Goal: Task Accomplishment & Management: Use online tool/utility

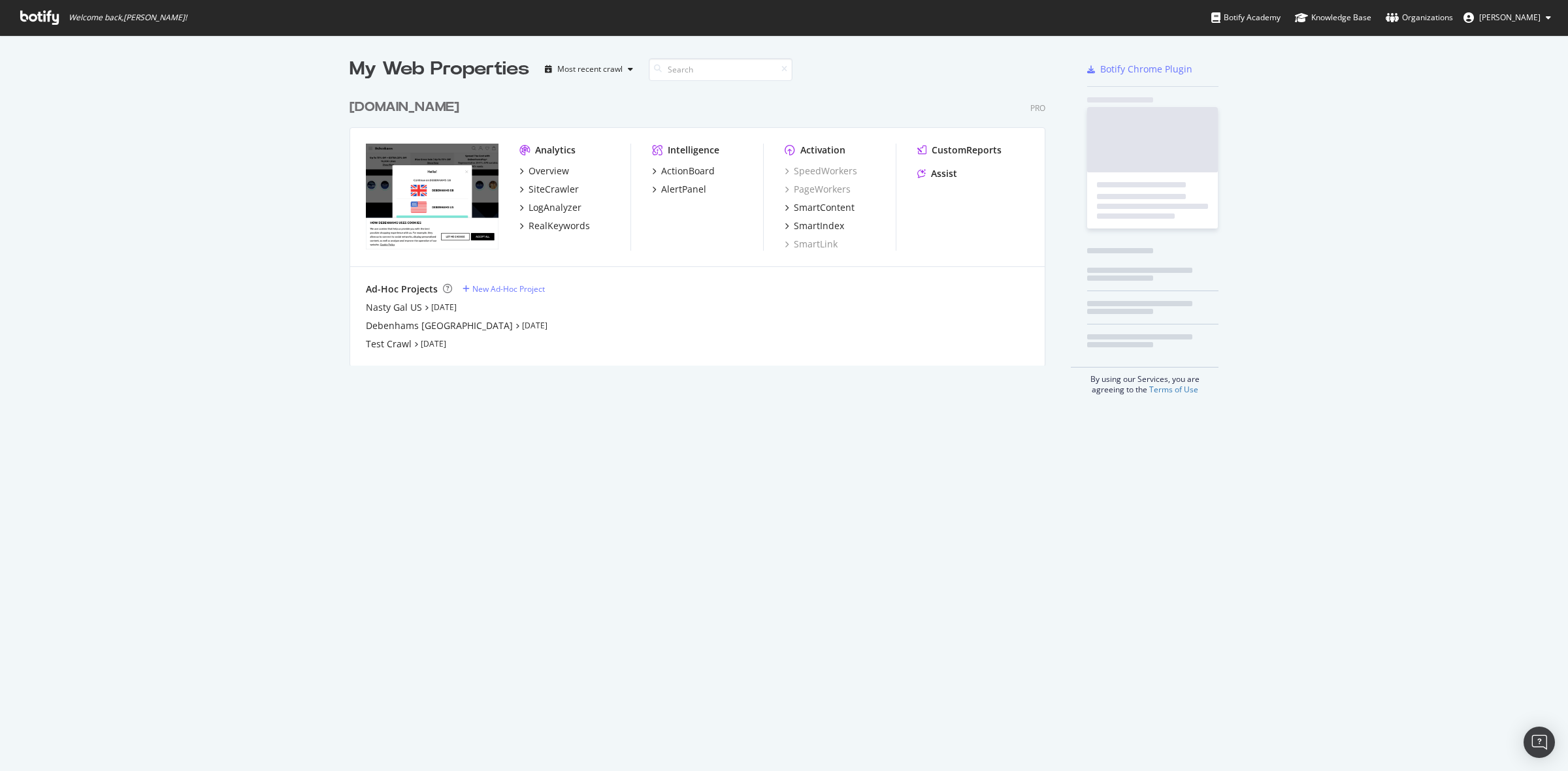
scroll to position [759, 1544]
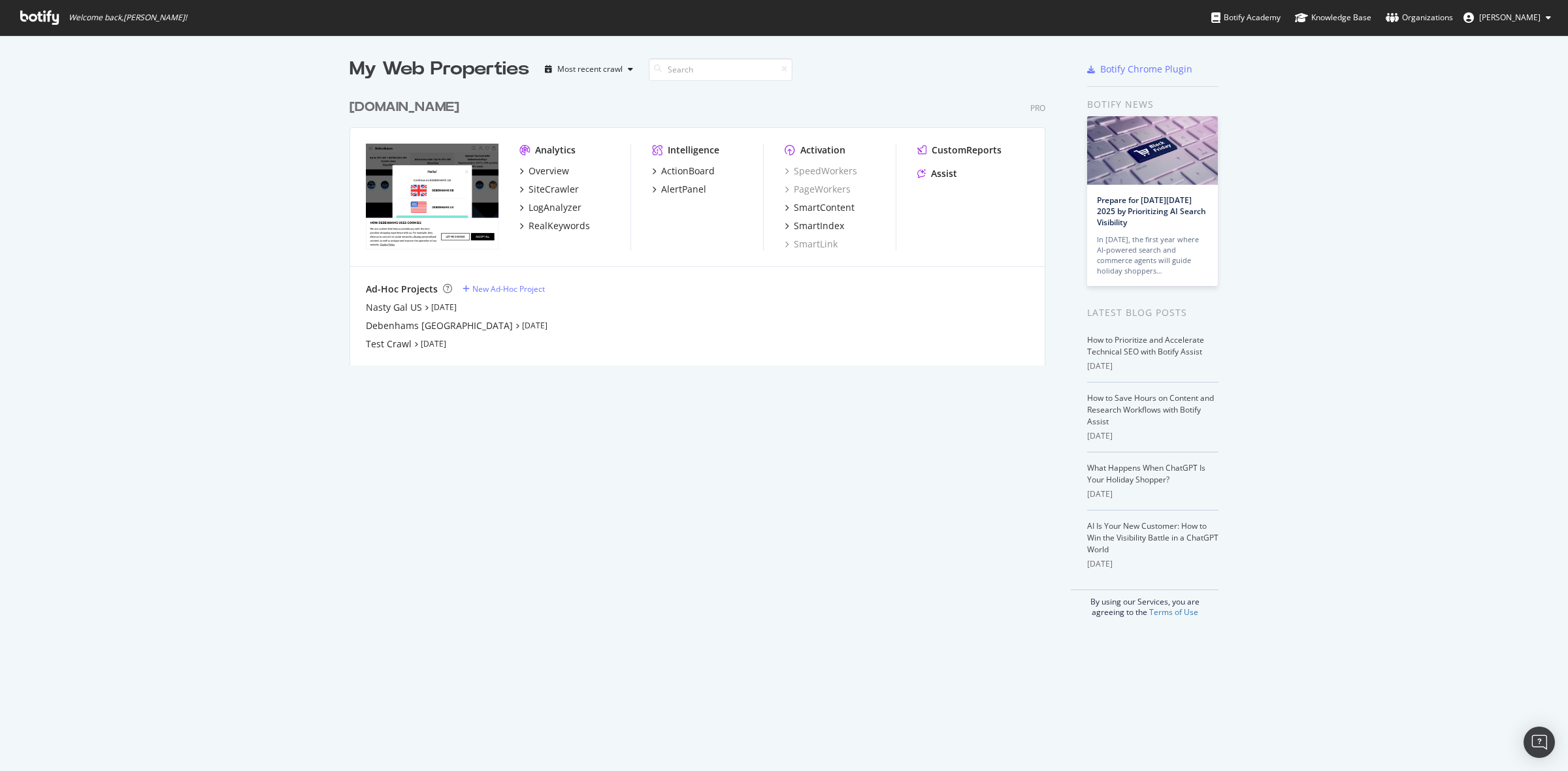
click at [430, 109] on div "[DOMAIN_NAME]" at bounding box center [404, 107] width 110 height 19
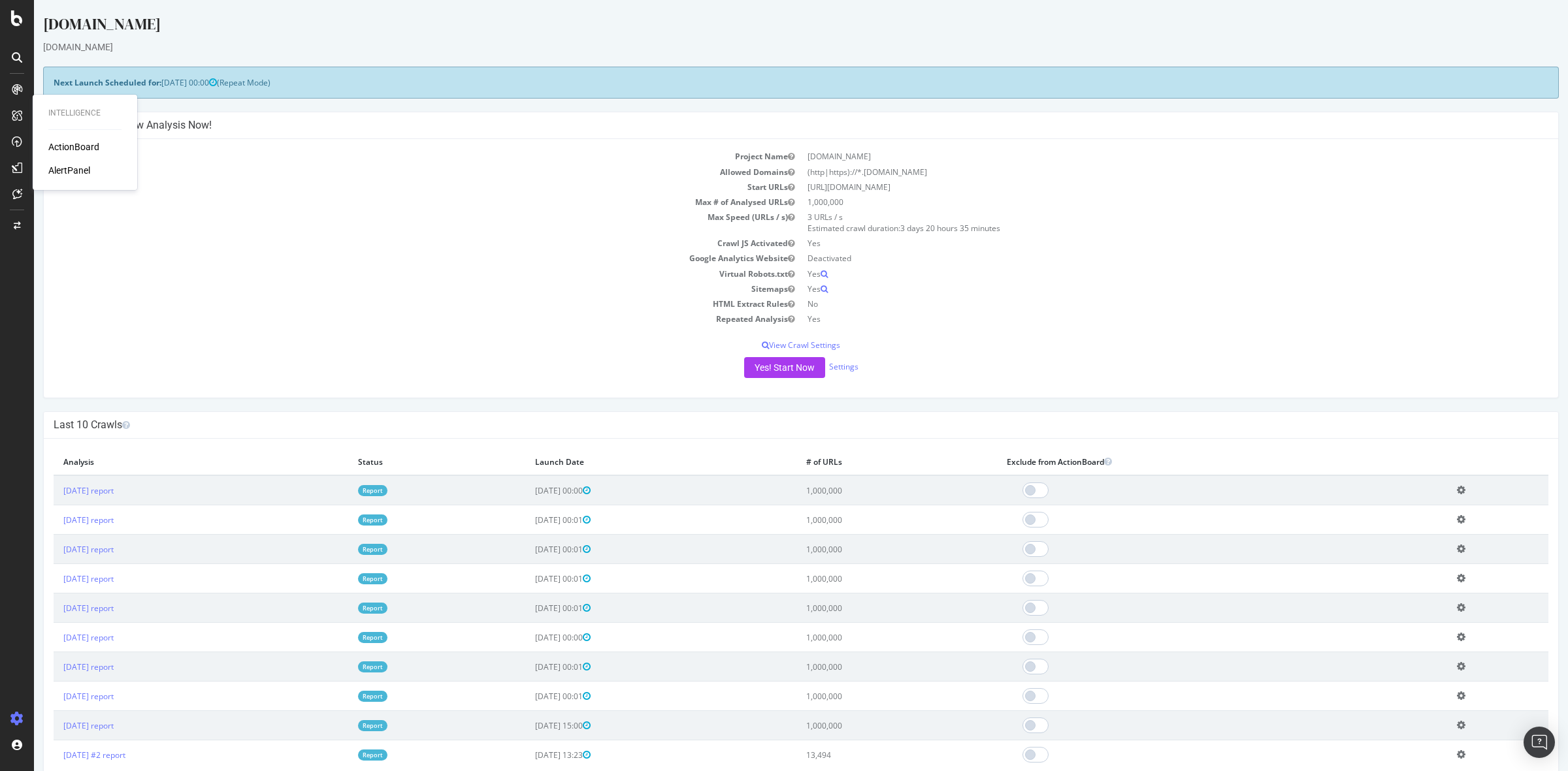
click at [77, 145] on div "ActionBoard" at bounding box center [74, 147] width 51 height 13
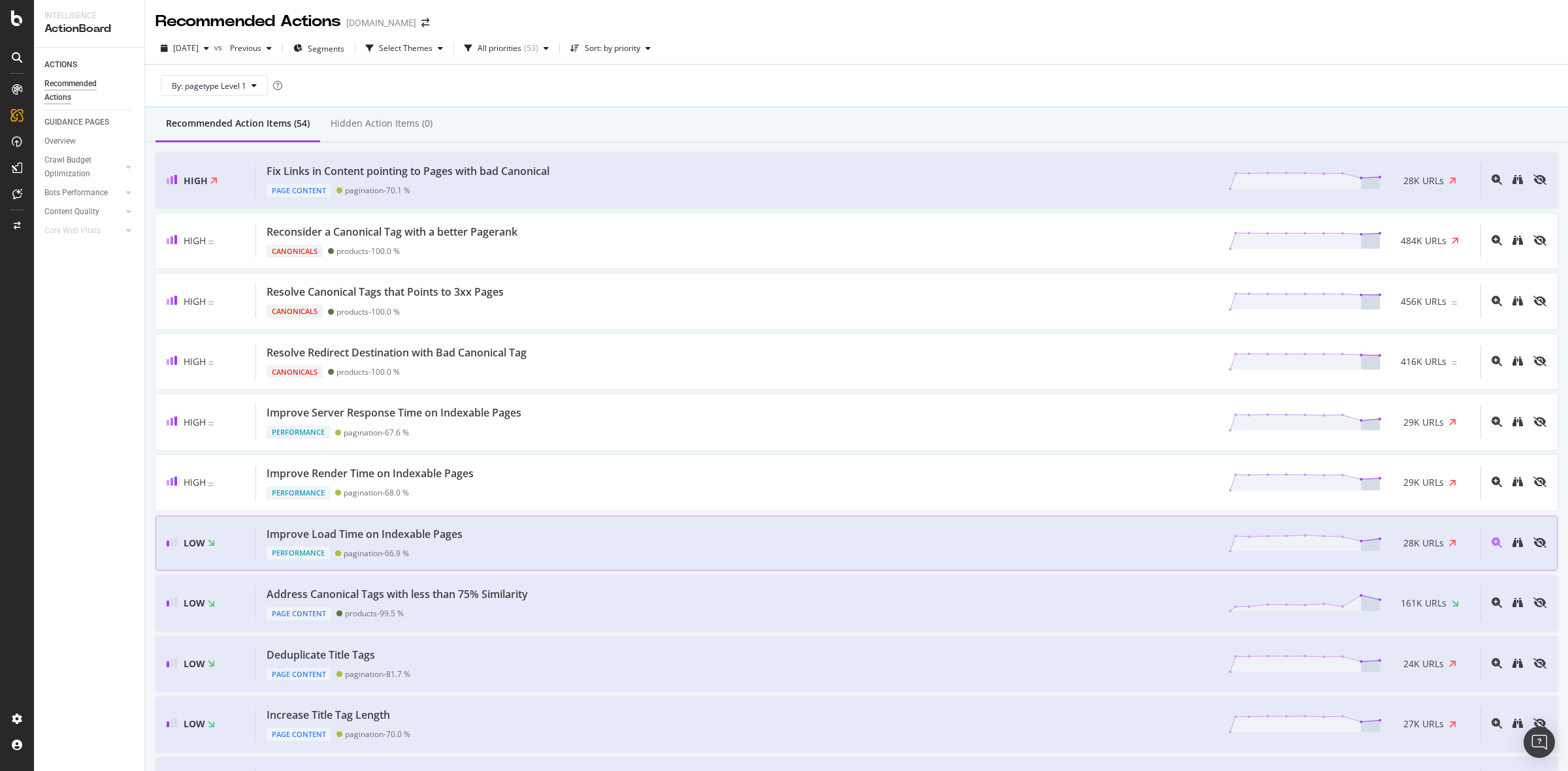
click at [569, 534] on div "Improve Load Time on Indexable Pages Performance pagination - 66.9 % 28K URLs" at bounding box center [868, 544] width 1225 height 34
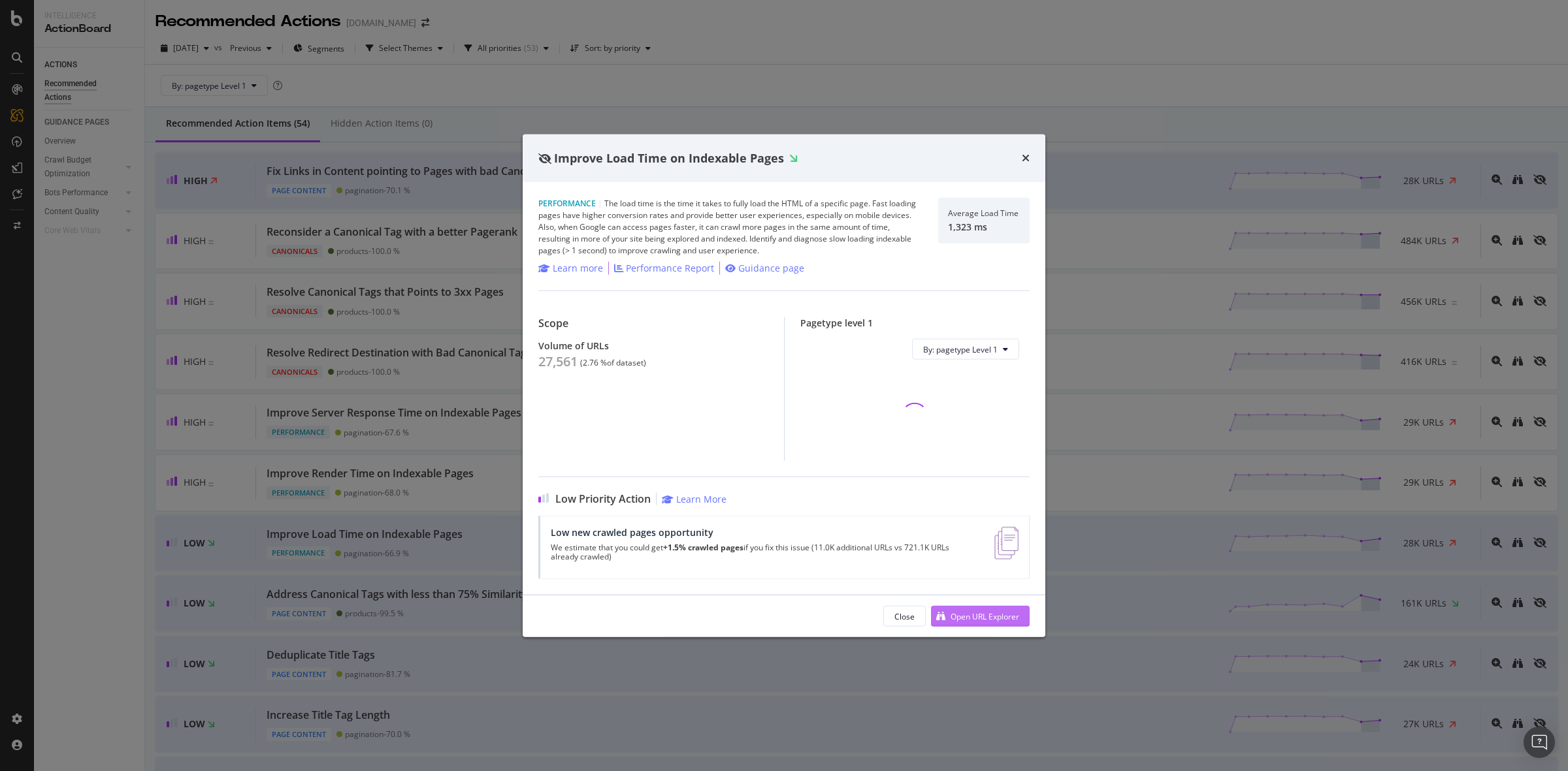
click at [1001, 621] on div "Open URL Explorer" at bounding box center [984, 616] width 69 height 11
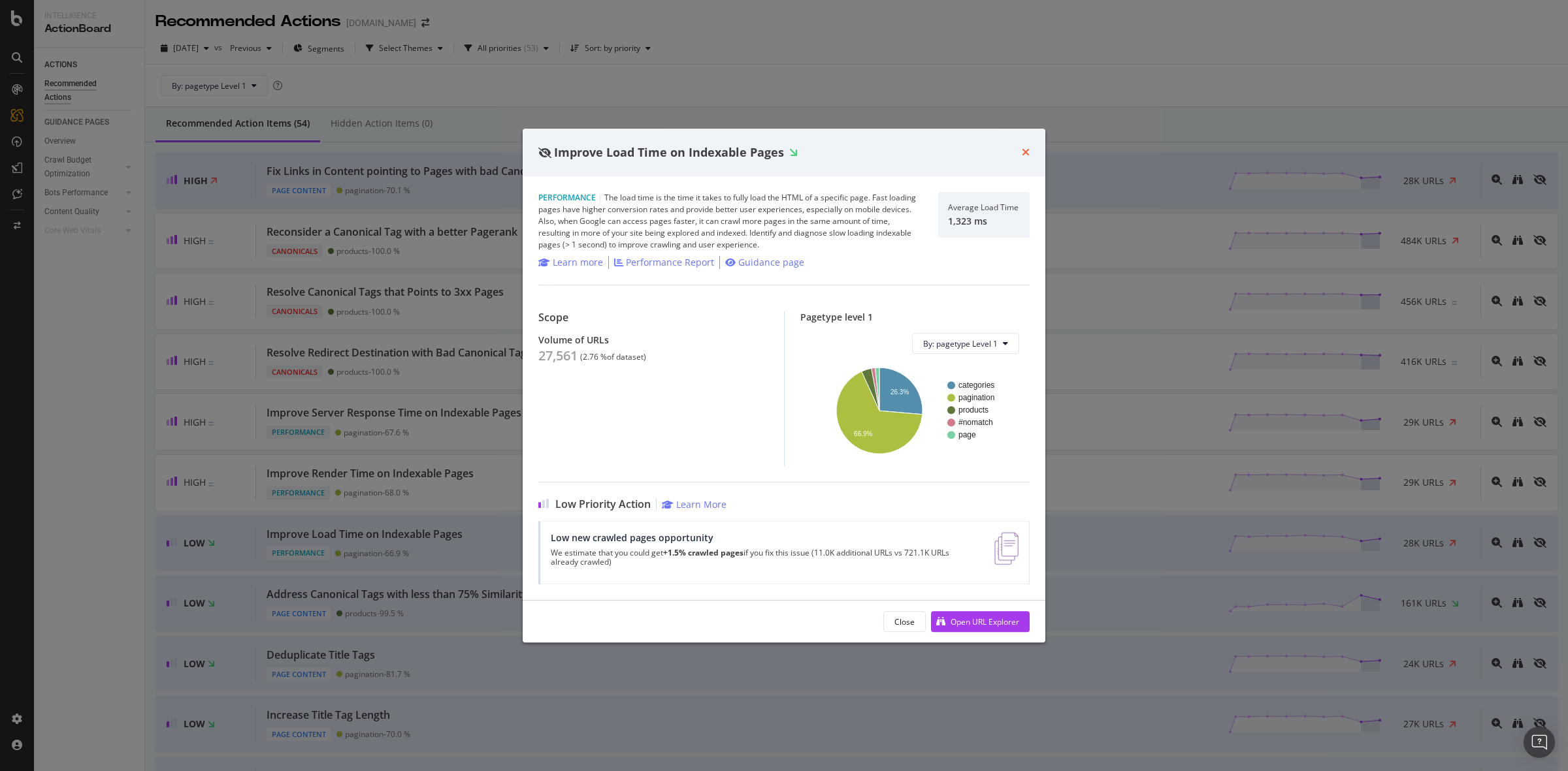
click at [1024, 151] on icon "times" at bounding box center [1026, 152] width 8 height 10
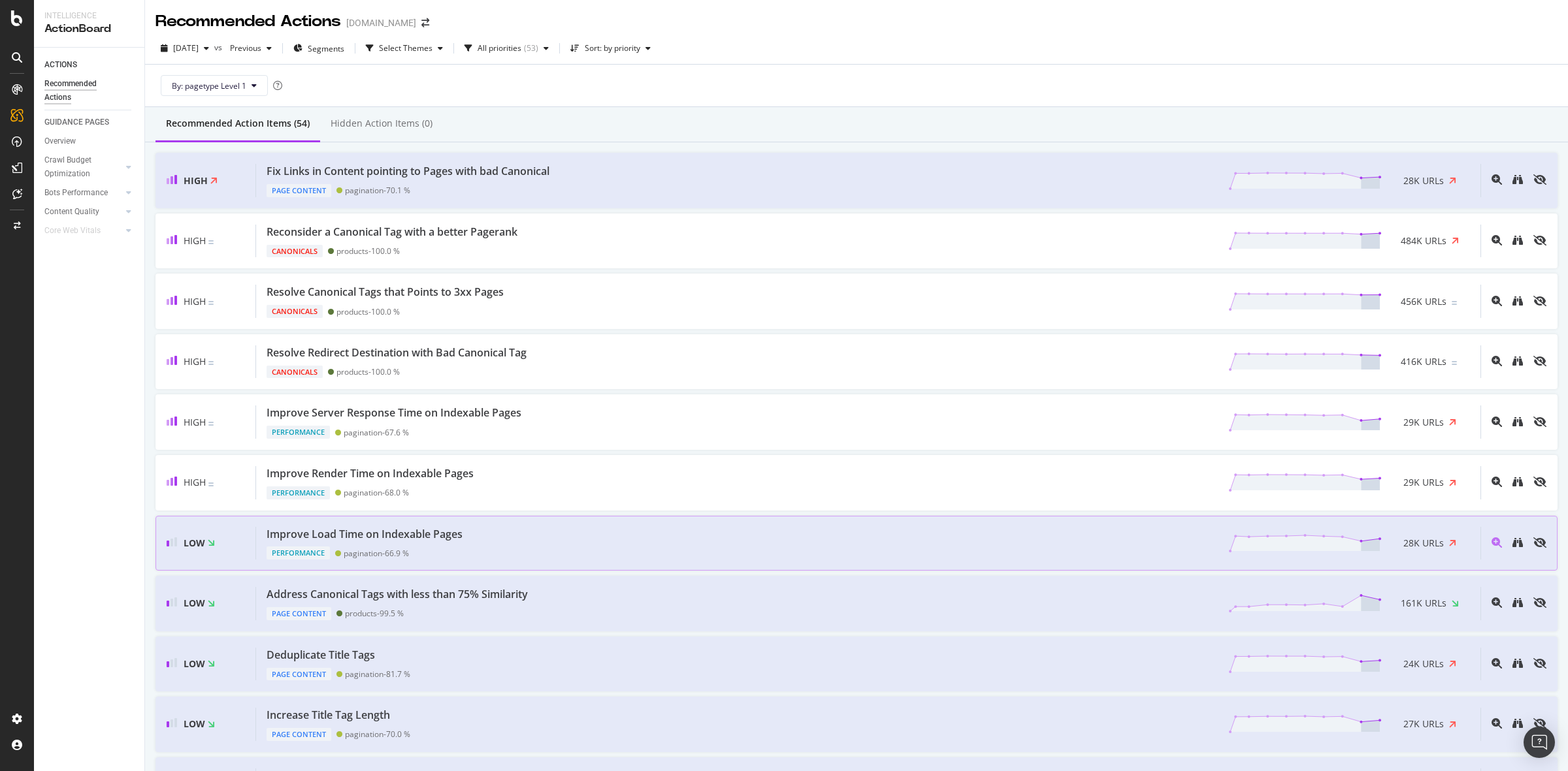
click at [576, 534] on div "Improve Load Time on Indexable Pages Performance pagination - 66.9 % 28K URLs" at bounding box center [868, 544] width 1225 height 34
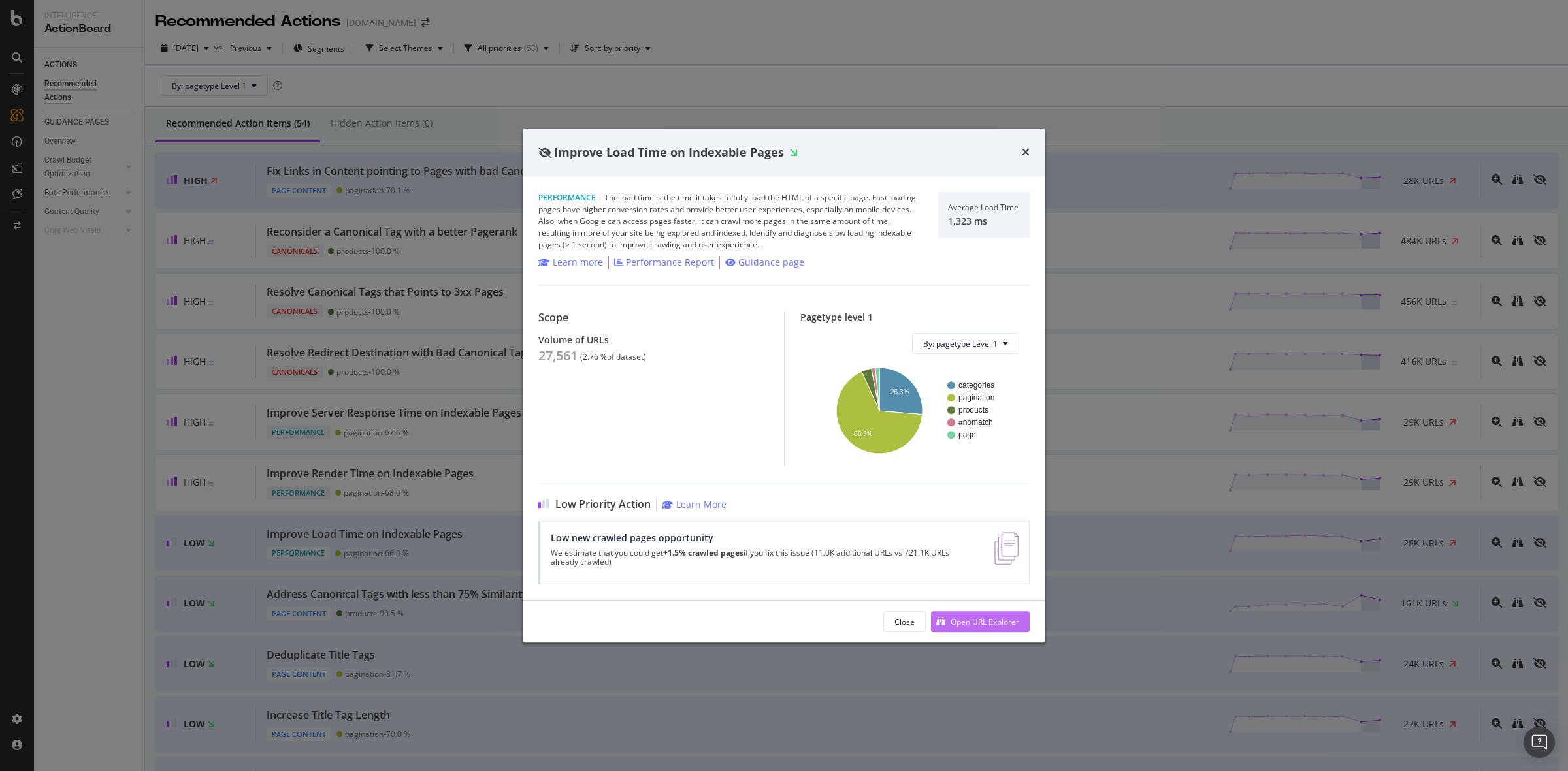
click at [994, 623] on div "Open URL Explorer" at bounding box center [984, 622] width 69 height 11
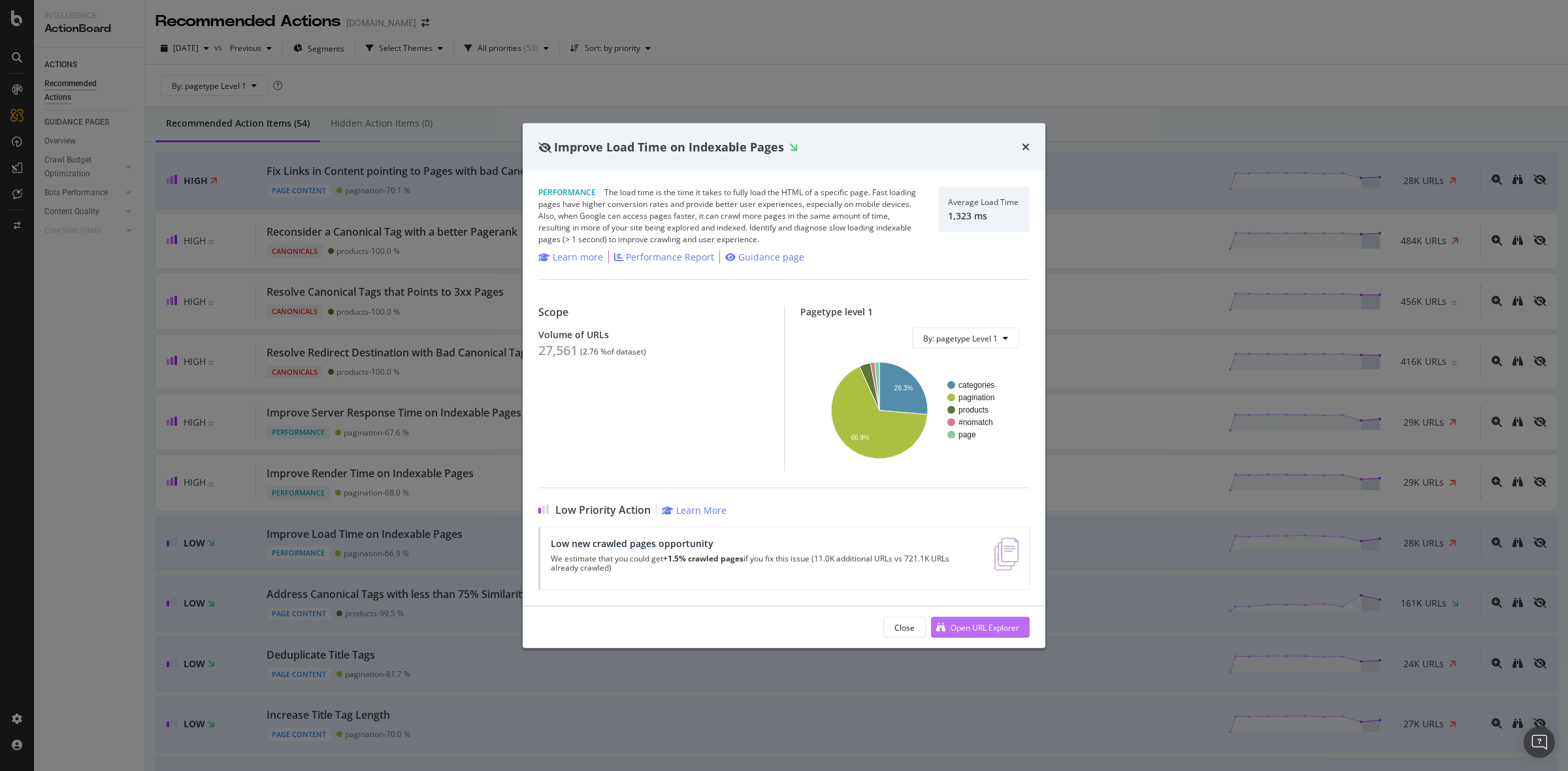
click at [1010, 627] on div "Open URL Explorer" at bounding box center [984, 627] width 69 height 11
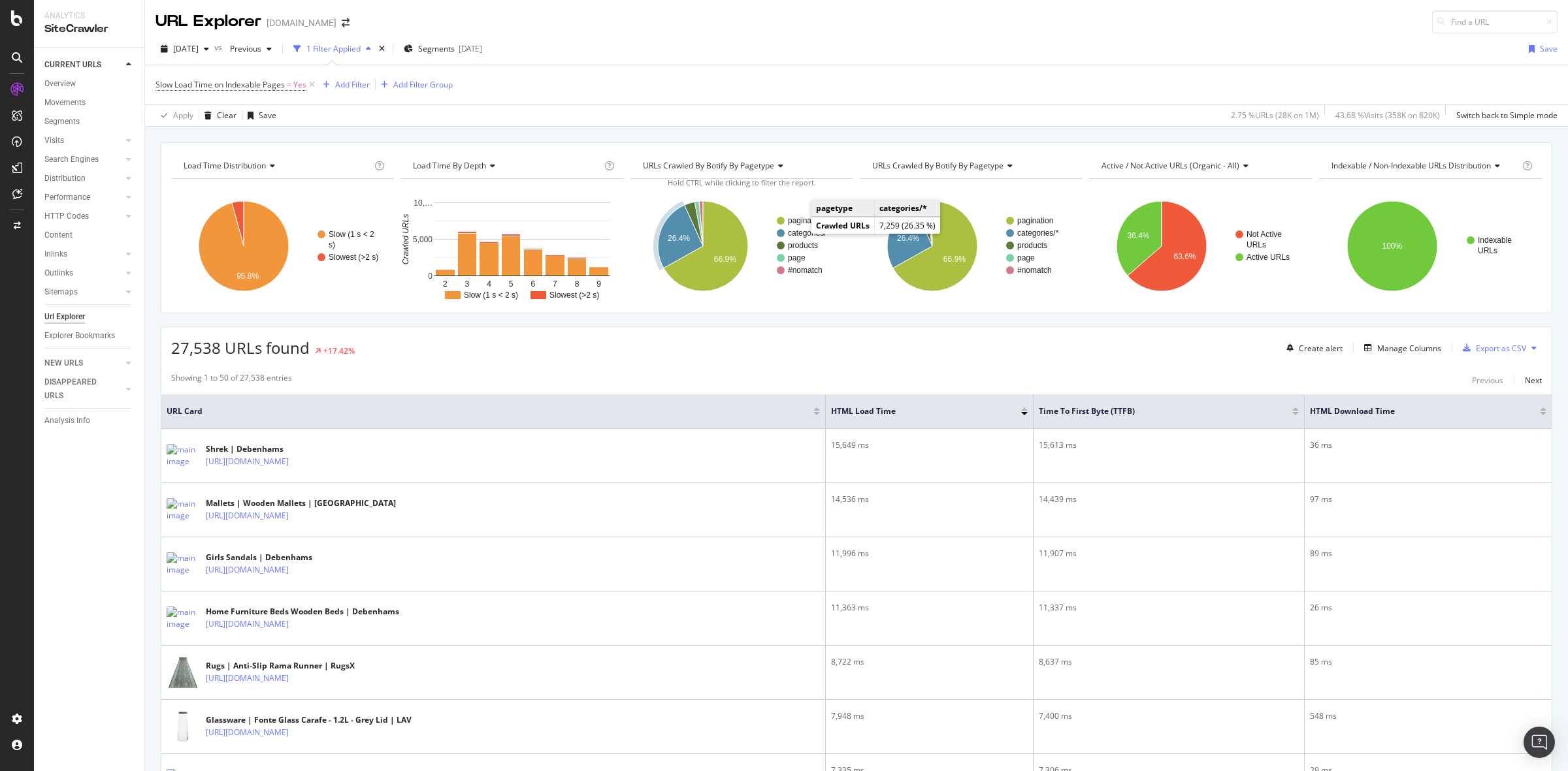
click at [809, 234] on text "categories/*" at bounding box center [809, 234] width 42 height 9
click at [808, 233] on text "categories/*" at bounding box center [810, 234] width 42 height 9
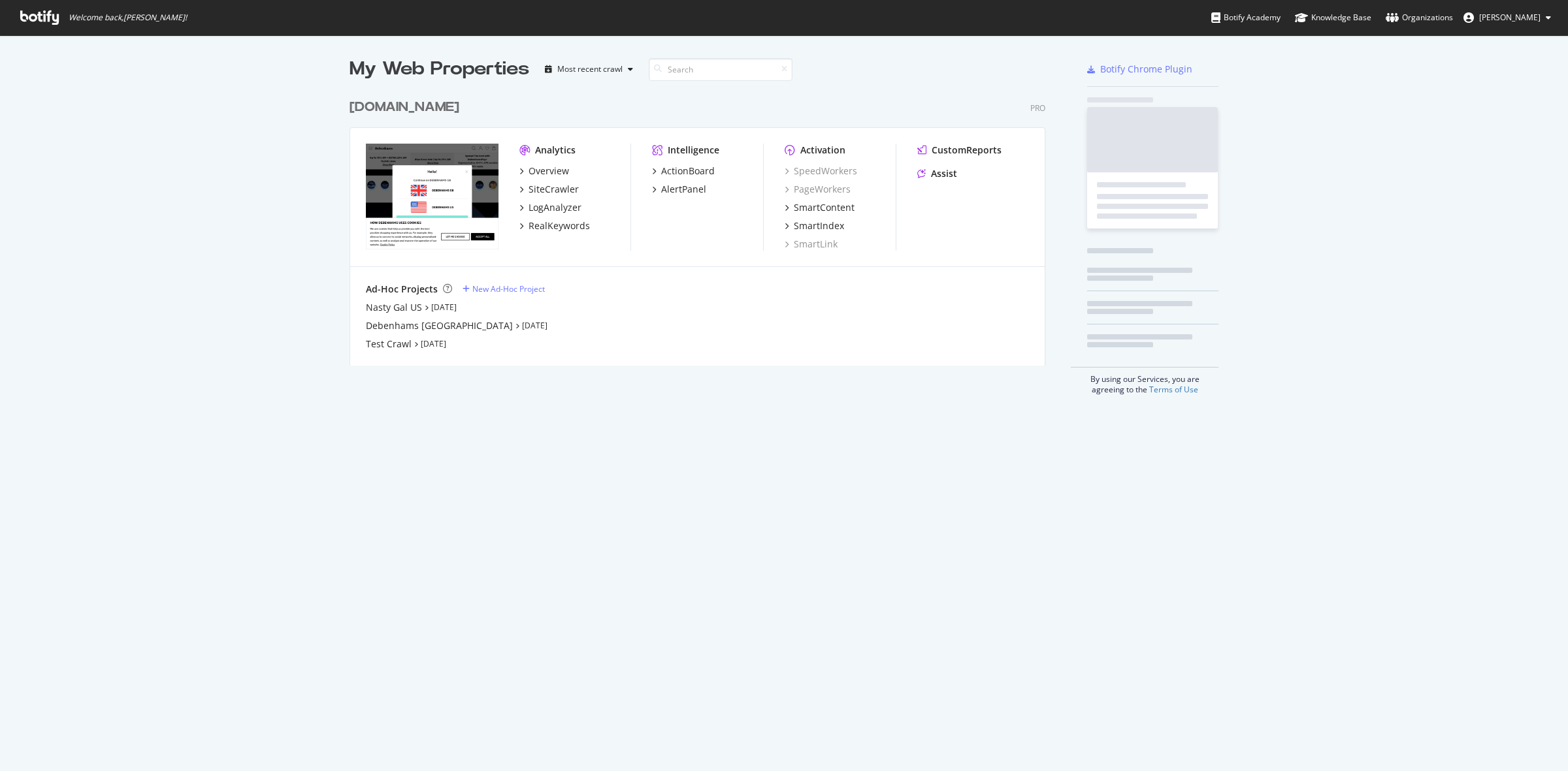
scroll to position [271, 694]
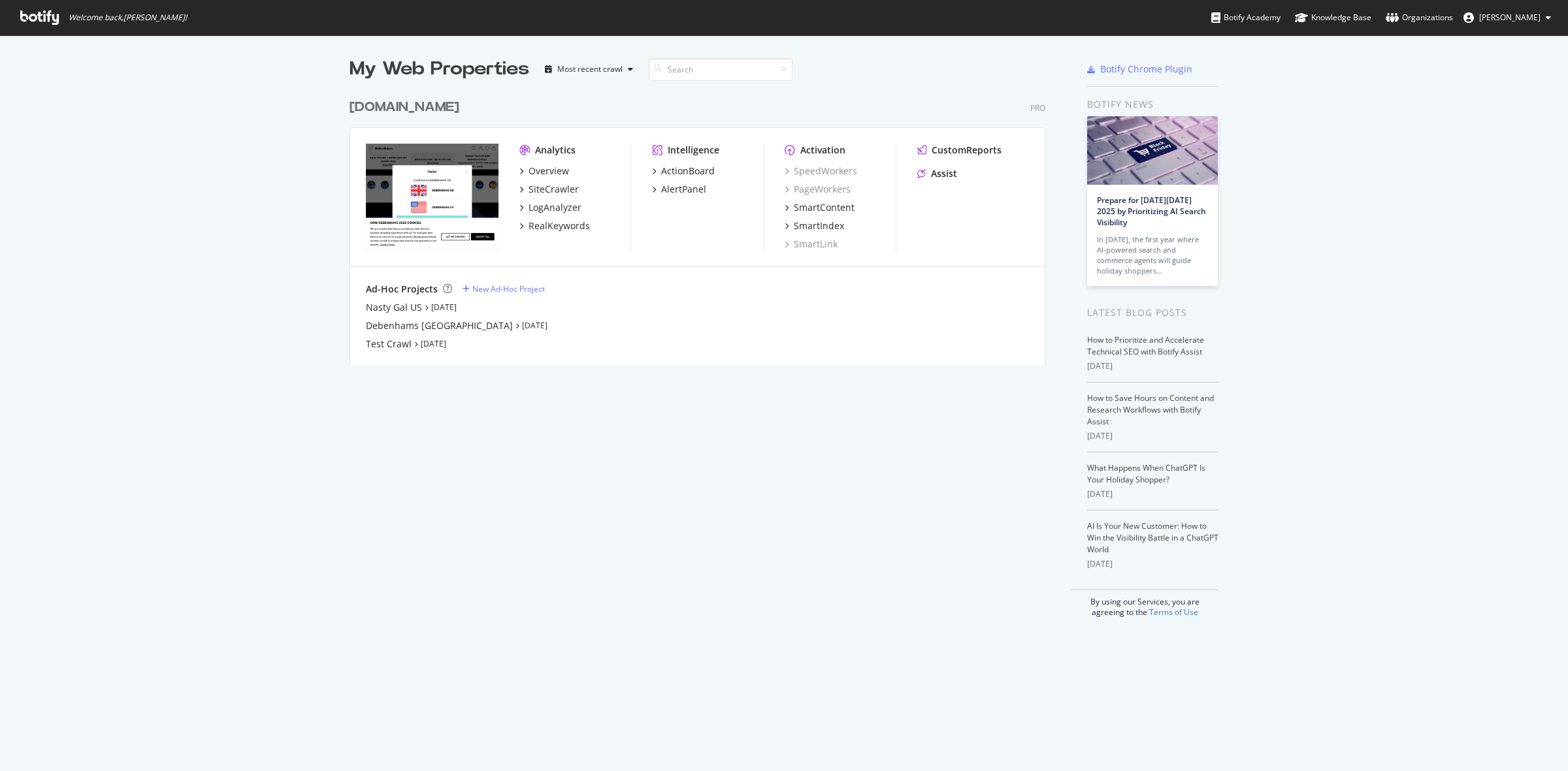
click at [390, 101] on div "[DOMAIN_NAME]" at bounding box center [404, 107] width 110 height 19
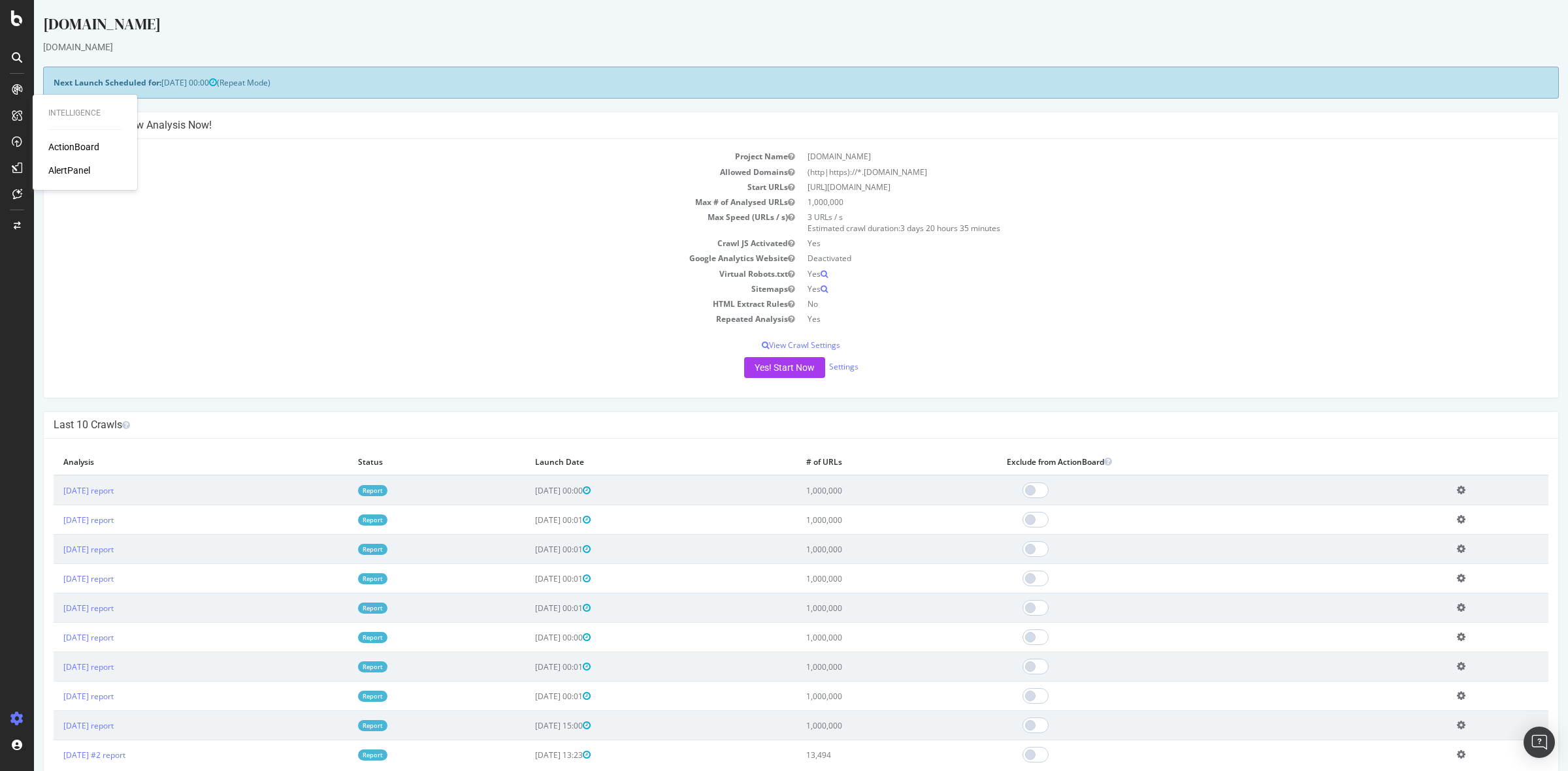
click at [79, 169] on div "AlertPanel" at bounding box center [69, 171] width 42 height 13
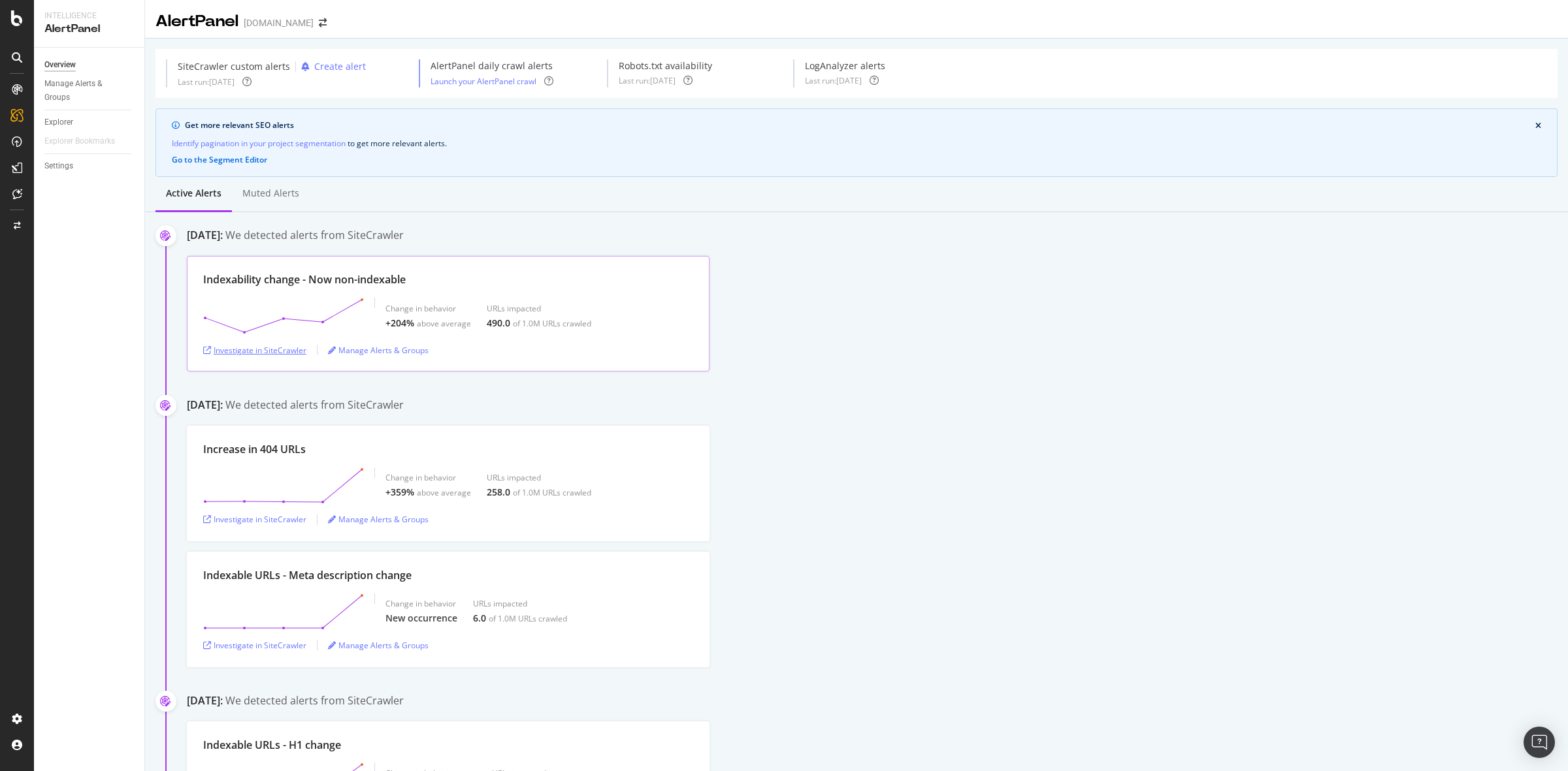
click at [270, 347] on div "Investigate in SiteCrawler" at bounding box center [255, 351] width 103 height 11
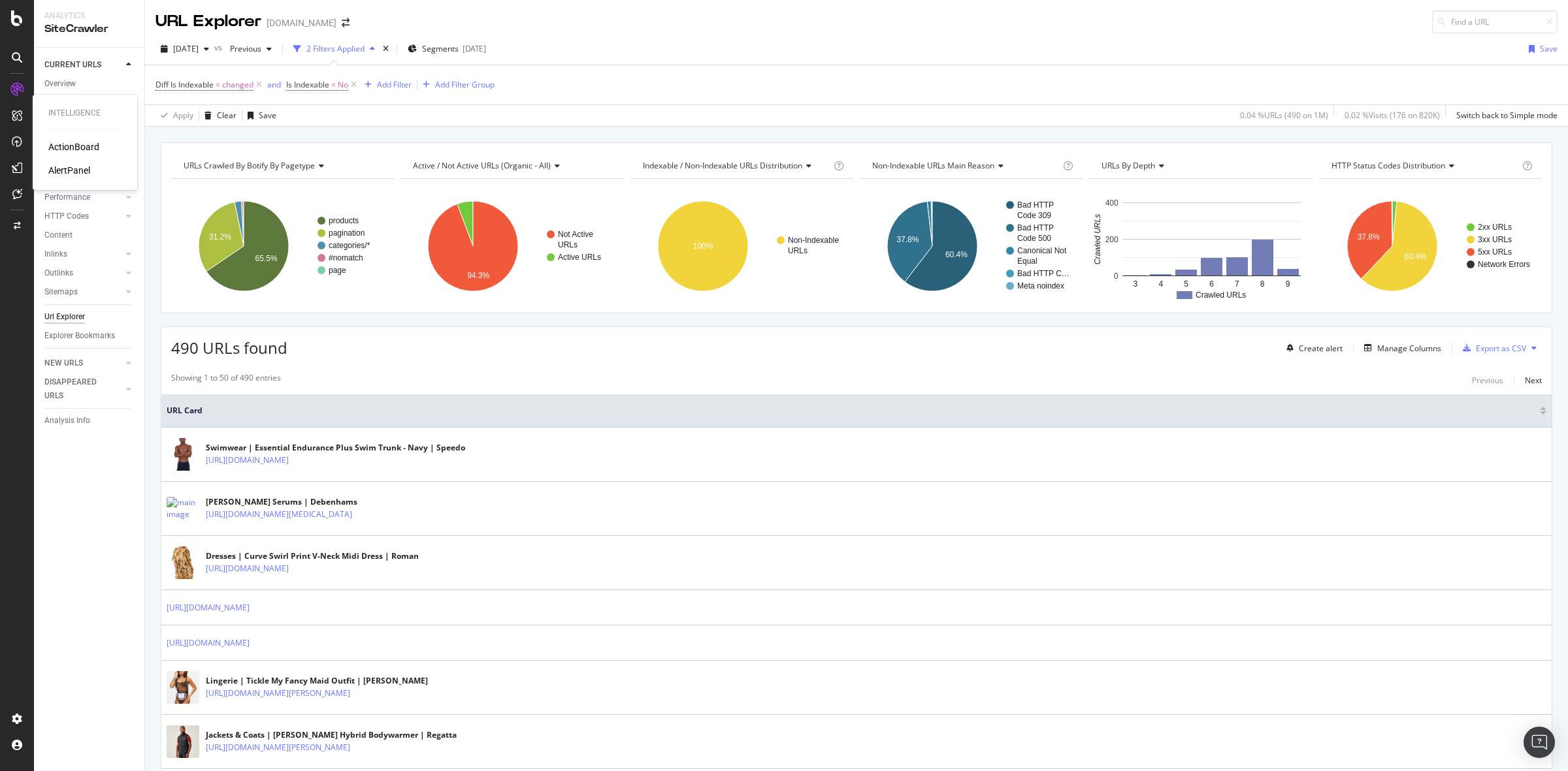
click at [69, 147] on div "ActionBoard" at bounding box center [74, 147] width 51 height 13
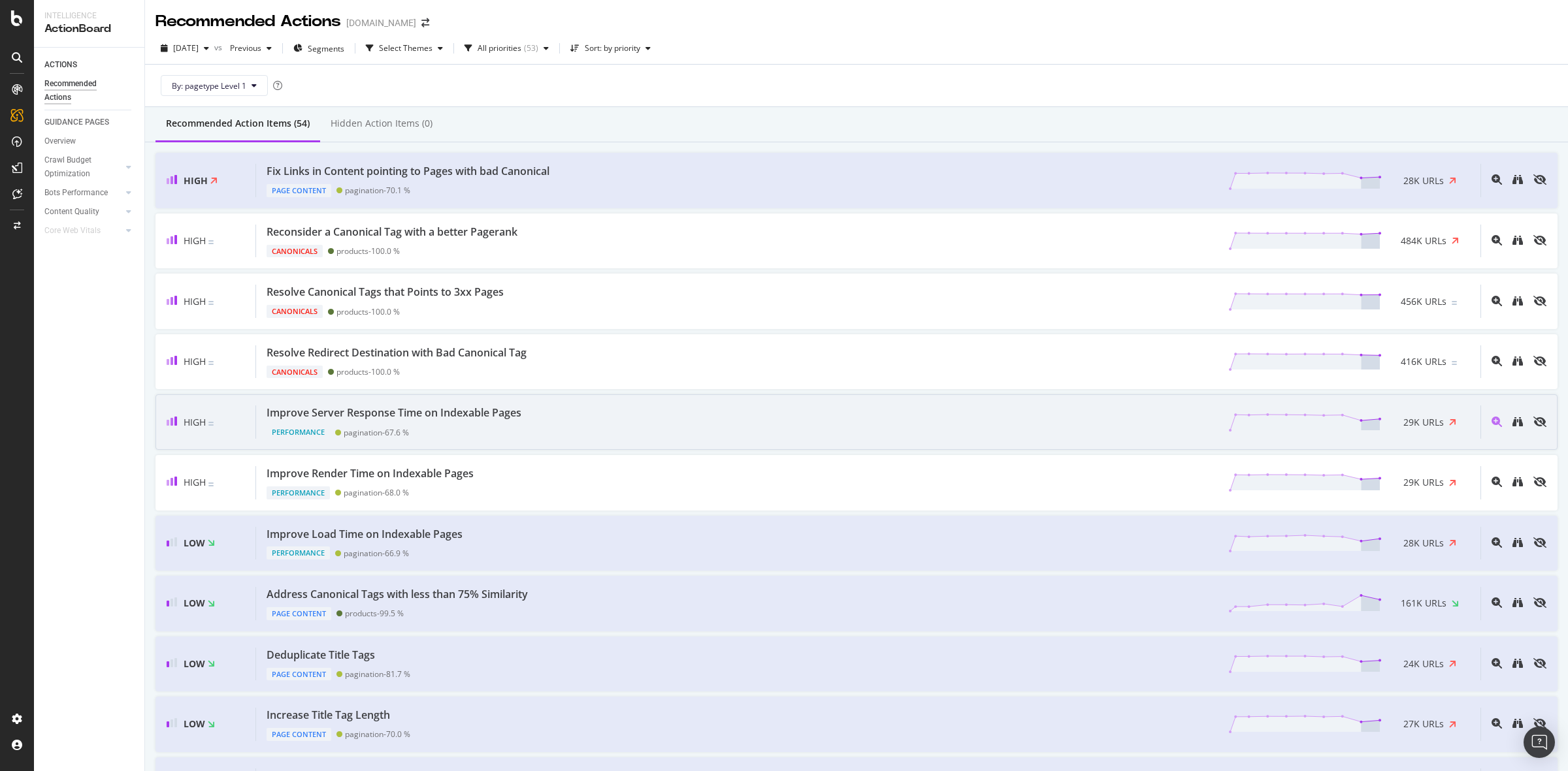
click at [720, 410] on div "Improve Server Response Time on Indexable Pages Performance pagination - 67.6 %…" at bounding box center [868, 422] width 1225 height 34
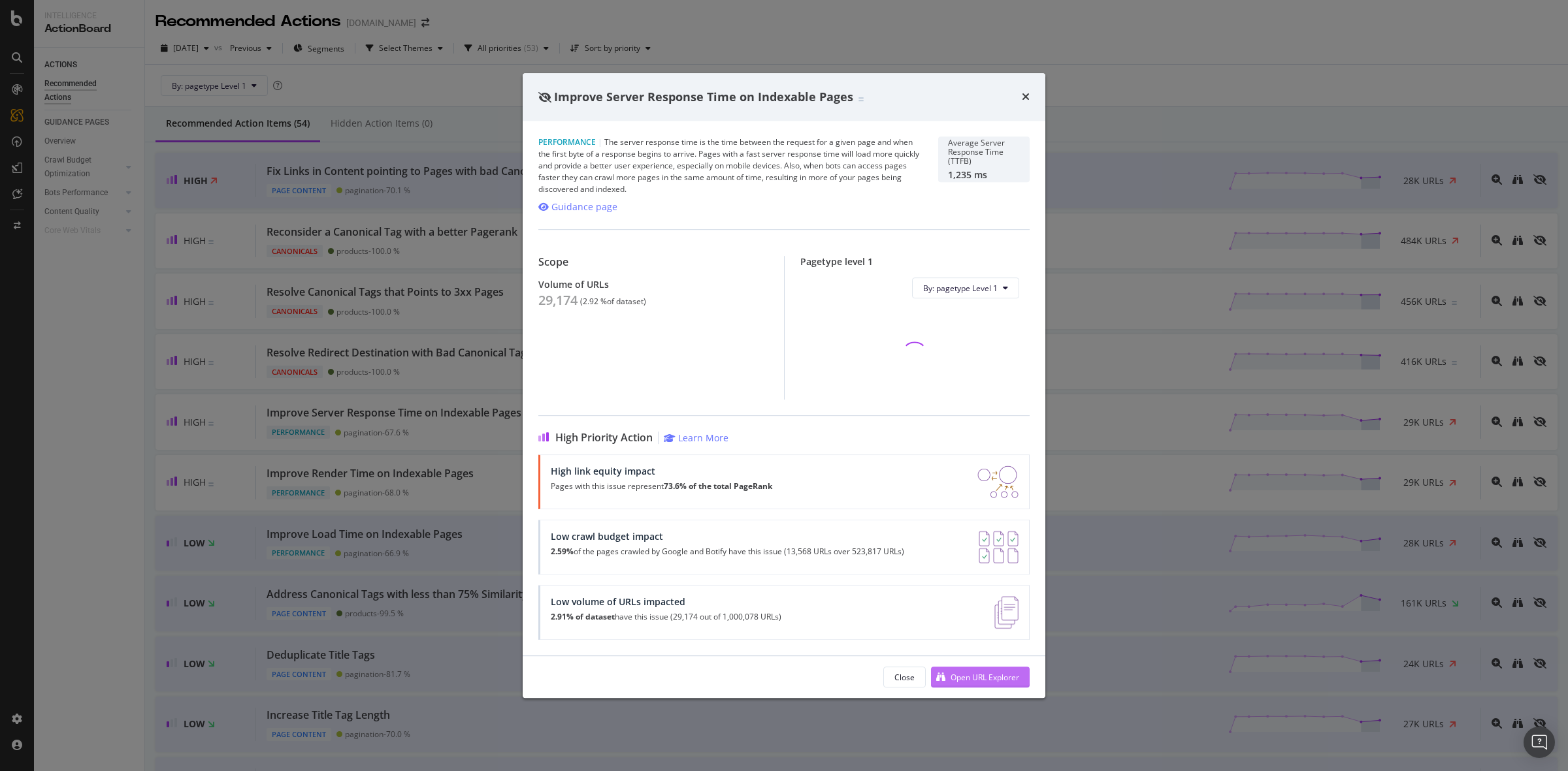
click at [987, 676] on div "Open URL Explorer" at bounding box center [984, 678] width 69 height 11
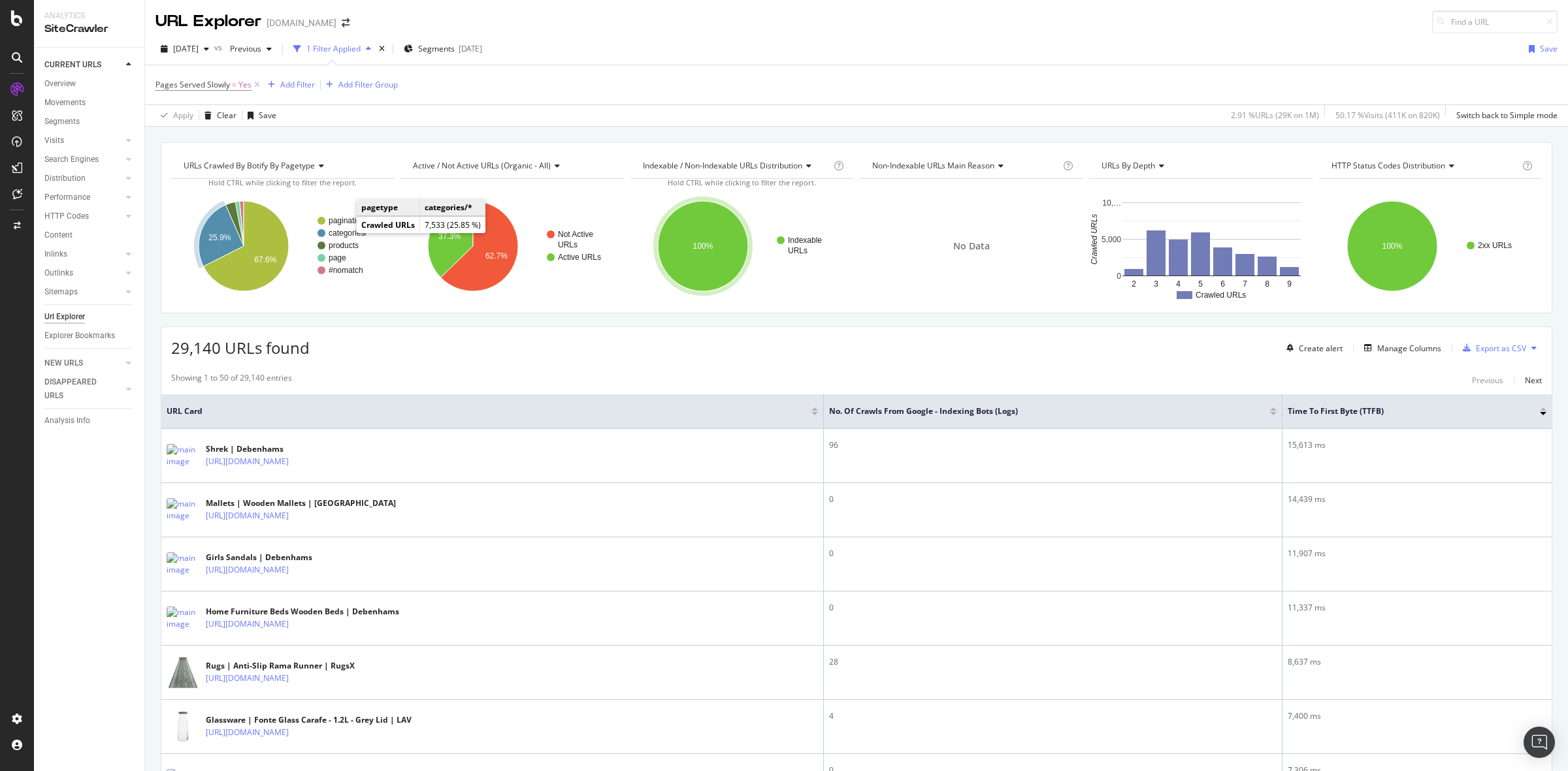
click at [344, 233] on text "categories/*" at bounding box center [349, 234] width 42 height 9
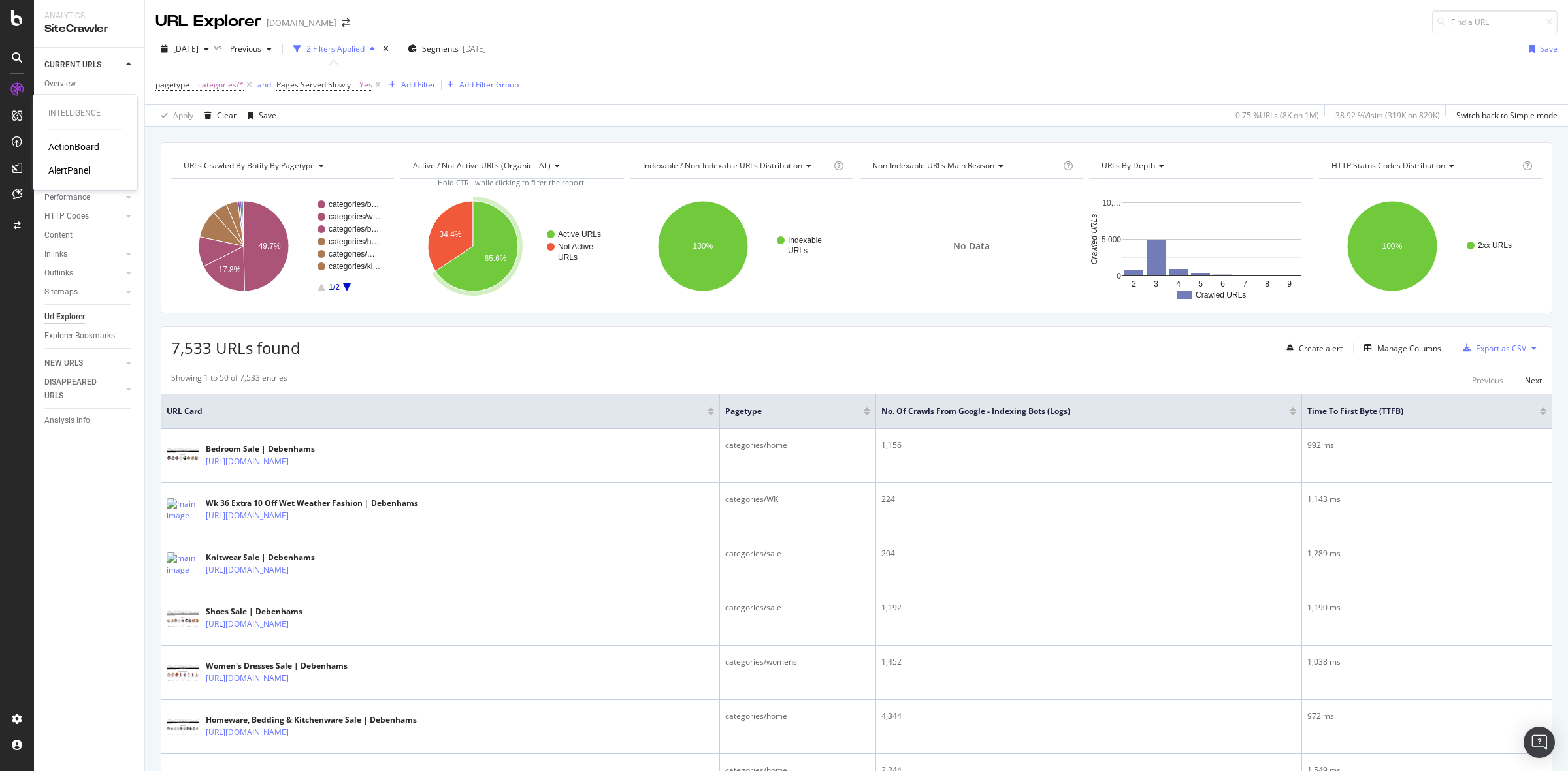
click at [70, 171] on div "AlertPanel" at bounding box center [69, 171] width 42 height 13
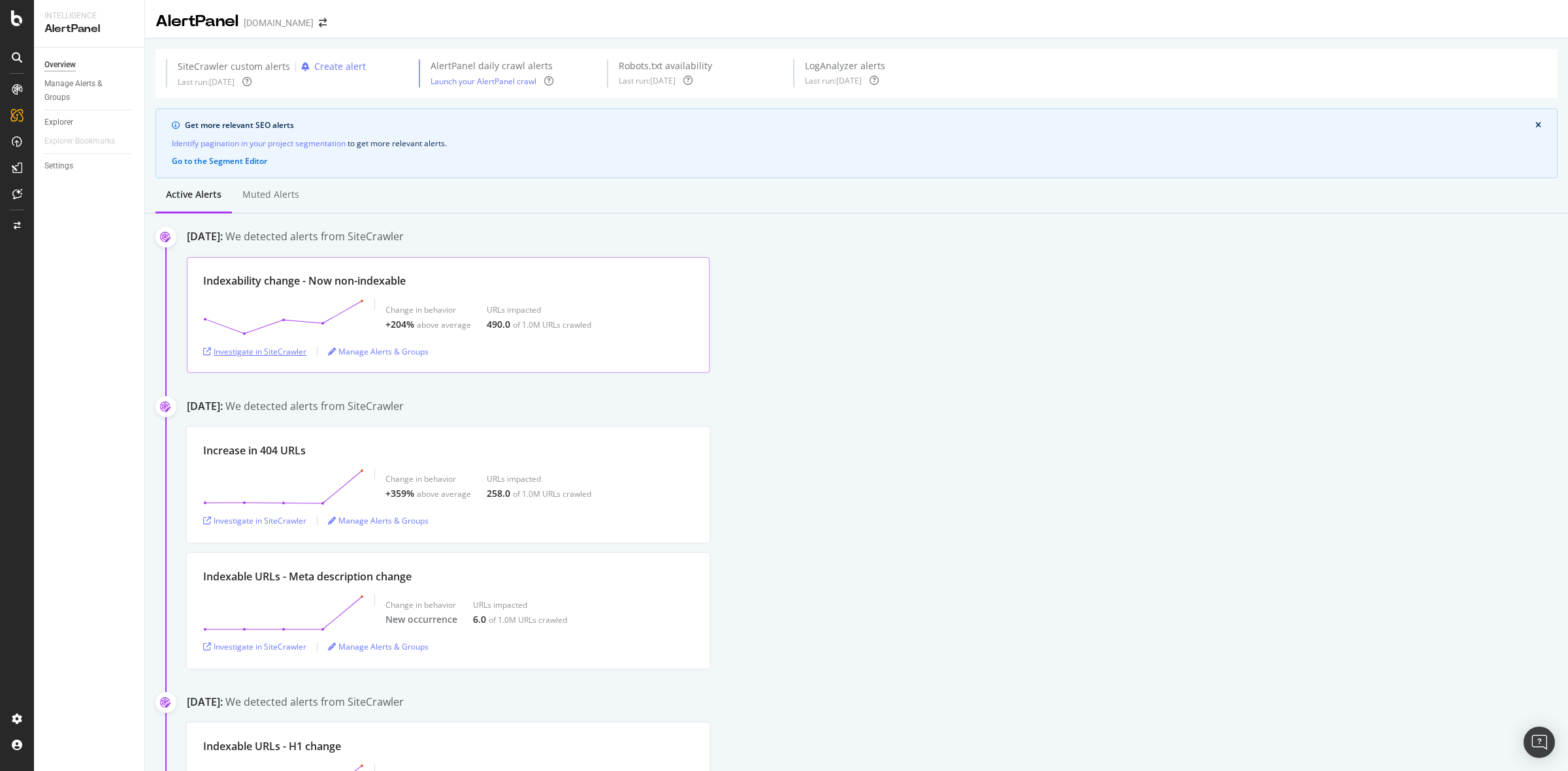
click at [274, 356] on div "Investigate in SiteCrawler" at bounding box center [255, 352] width 103 height 11
click at [76, 147] on div "ActionBoard" at bounding box center [74, 147] width 51 height 13
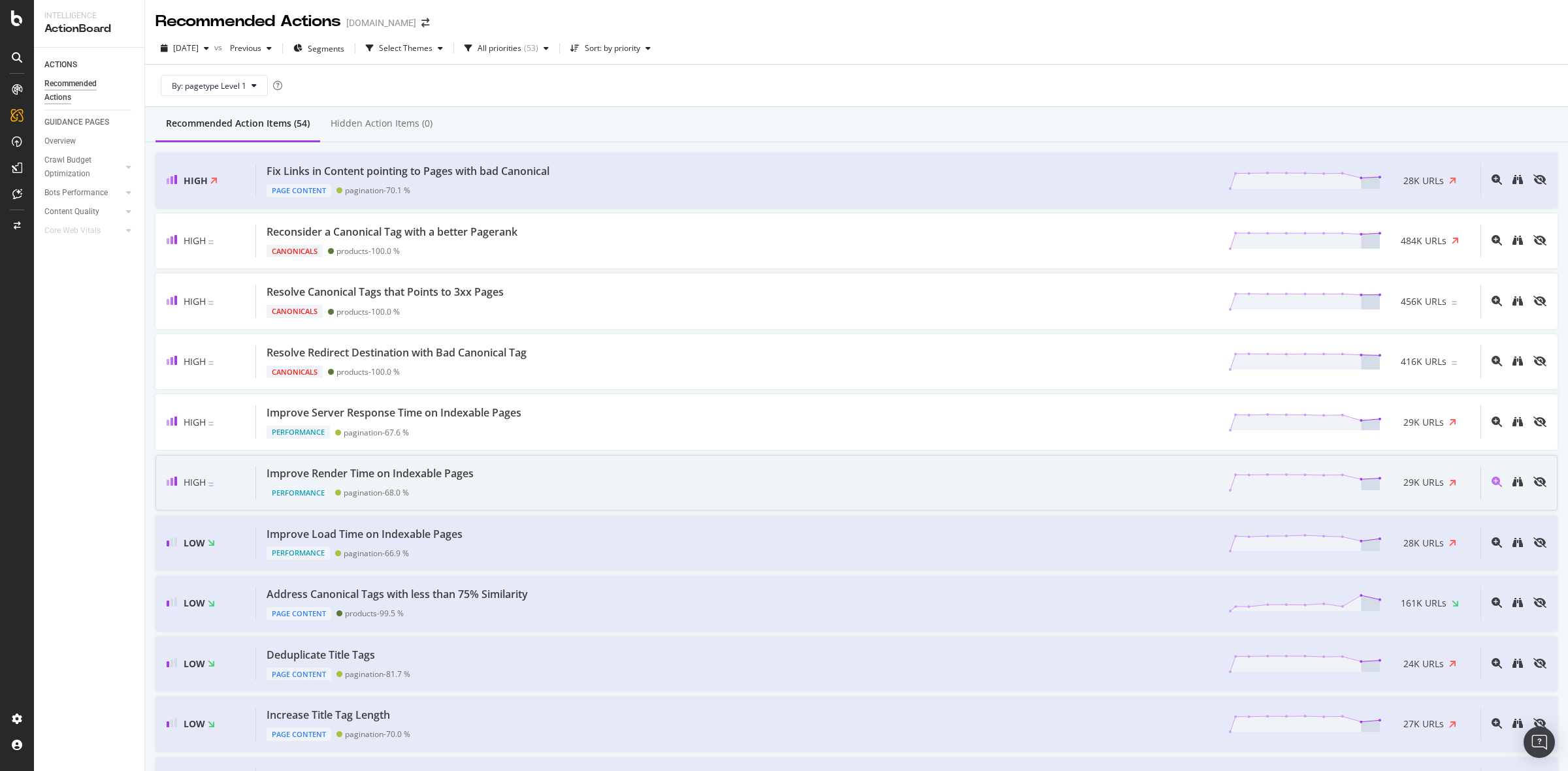
click at [461, 480] on div "Improve Render Time on Indexable Pages" at bounding box center [370, 474] width 207 height 15
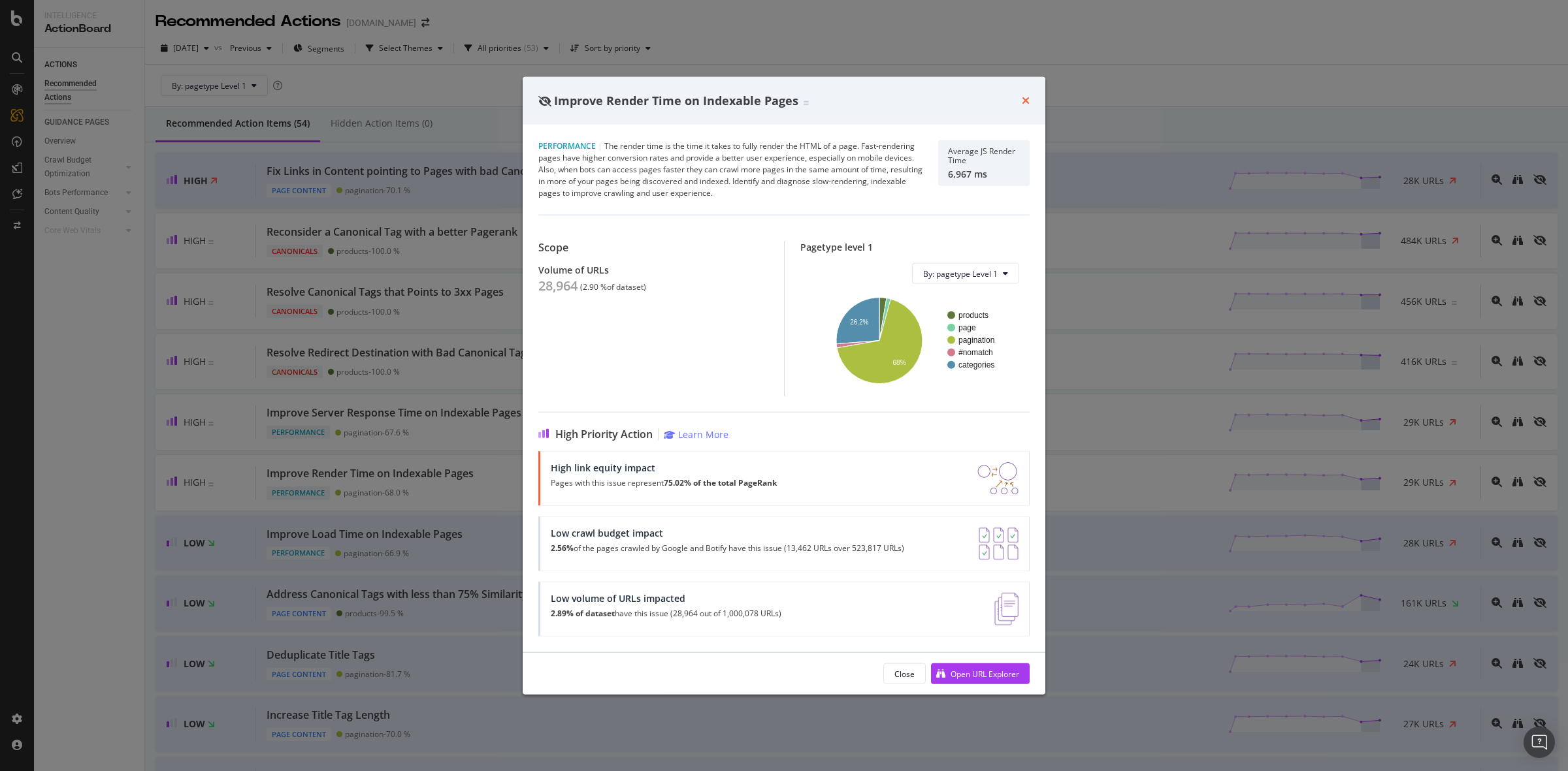
click at [1025, 102] on icon "times" at bounding box center [1026, 100] width 8 height 10
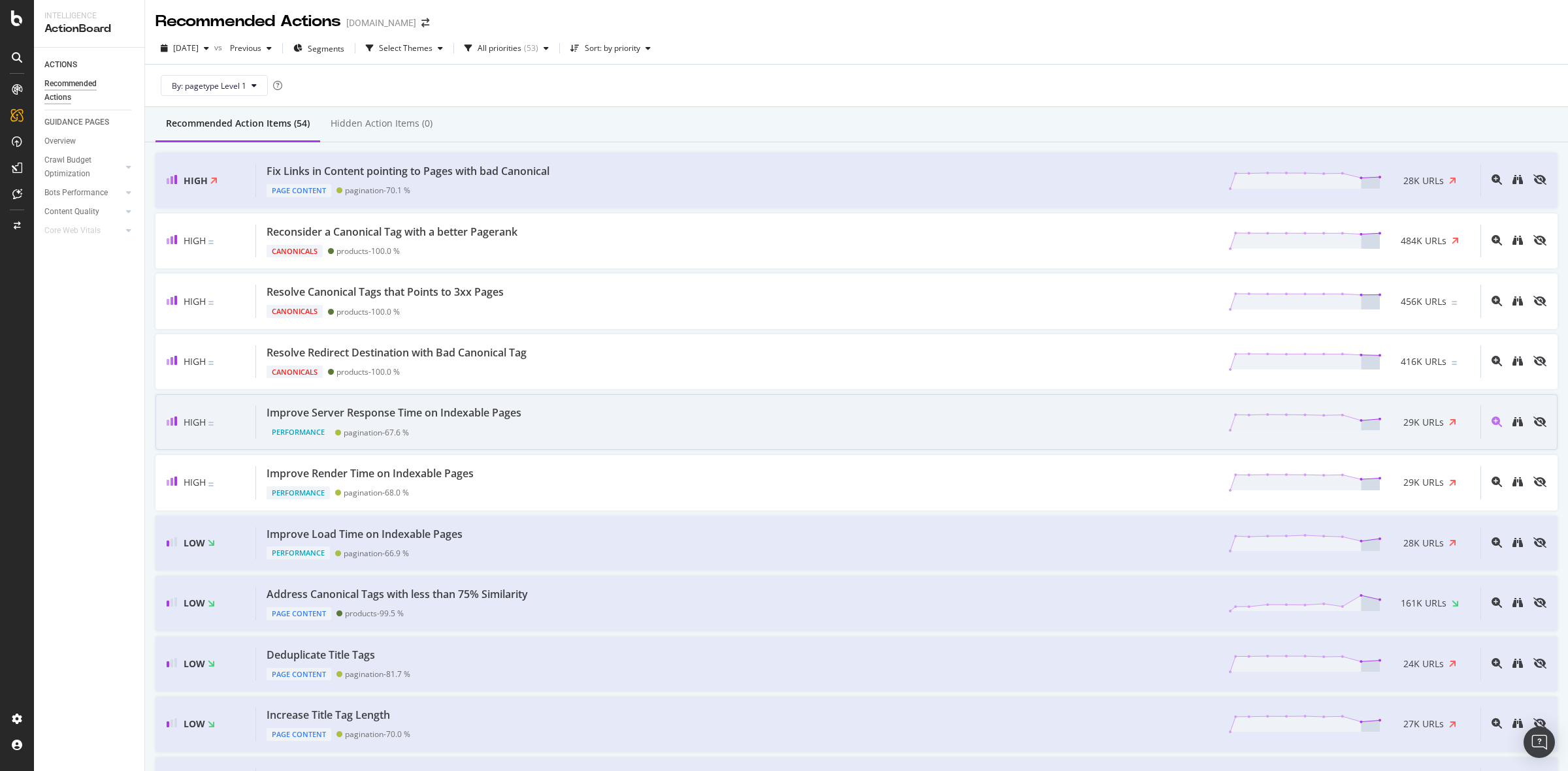
click at [679, 413] on div "Improve Server Response Time on Indexable Pages Performance pagination - 67.6 %…" at bounding box center [868, 422] width 1225 height 34
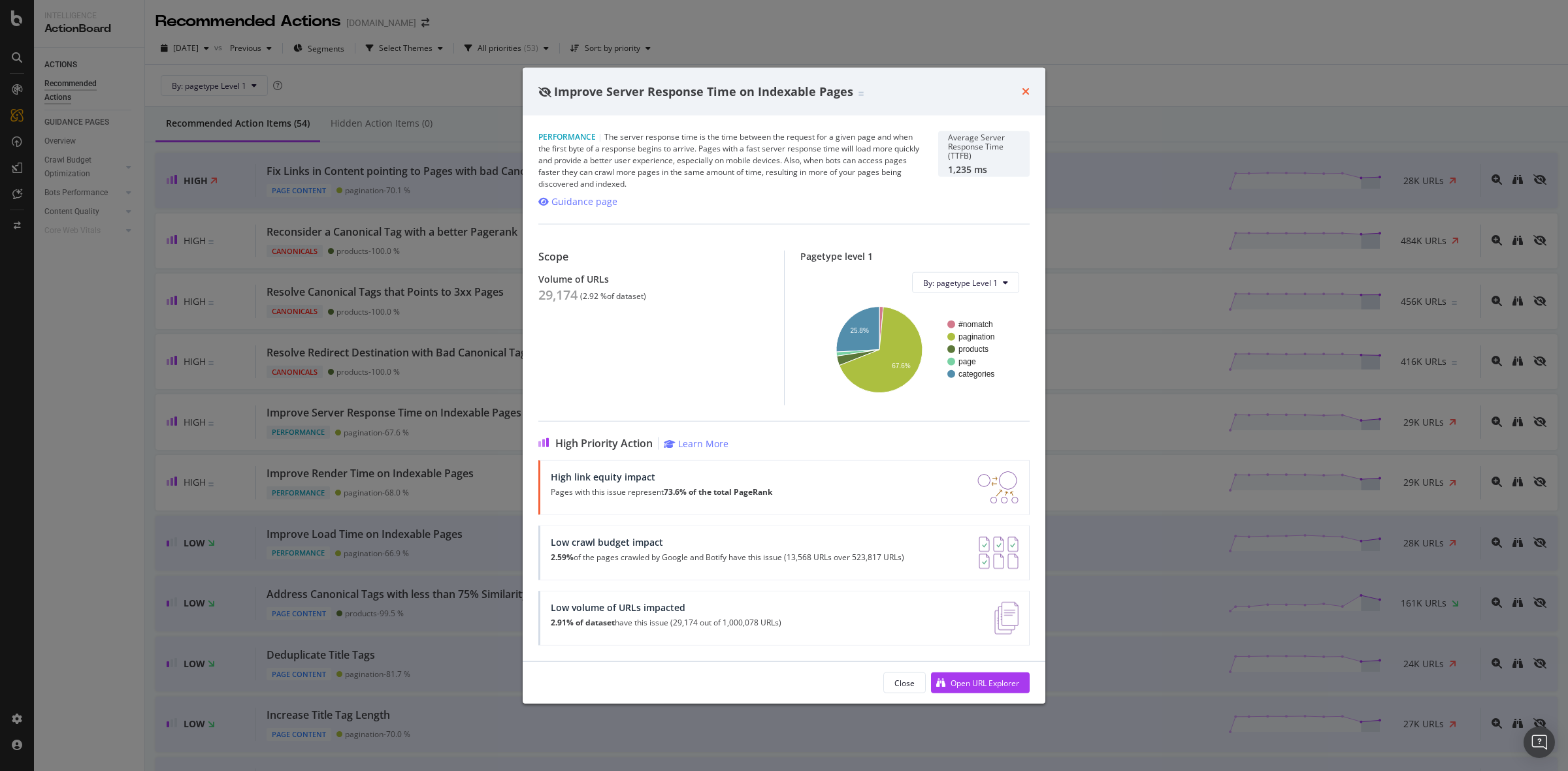
click at [1025, 92] on icon "times" at bounding box center [1026, 91] width 8 height 10
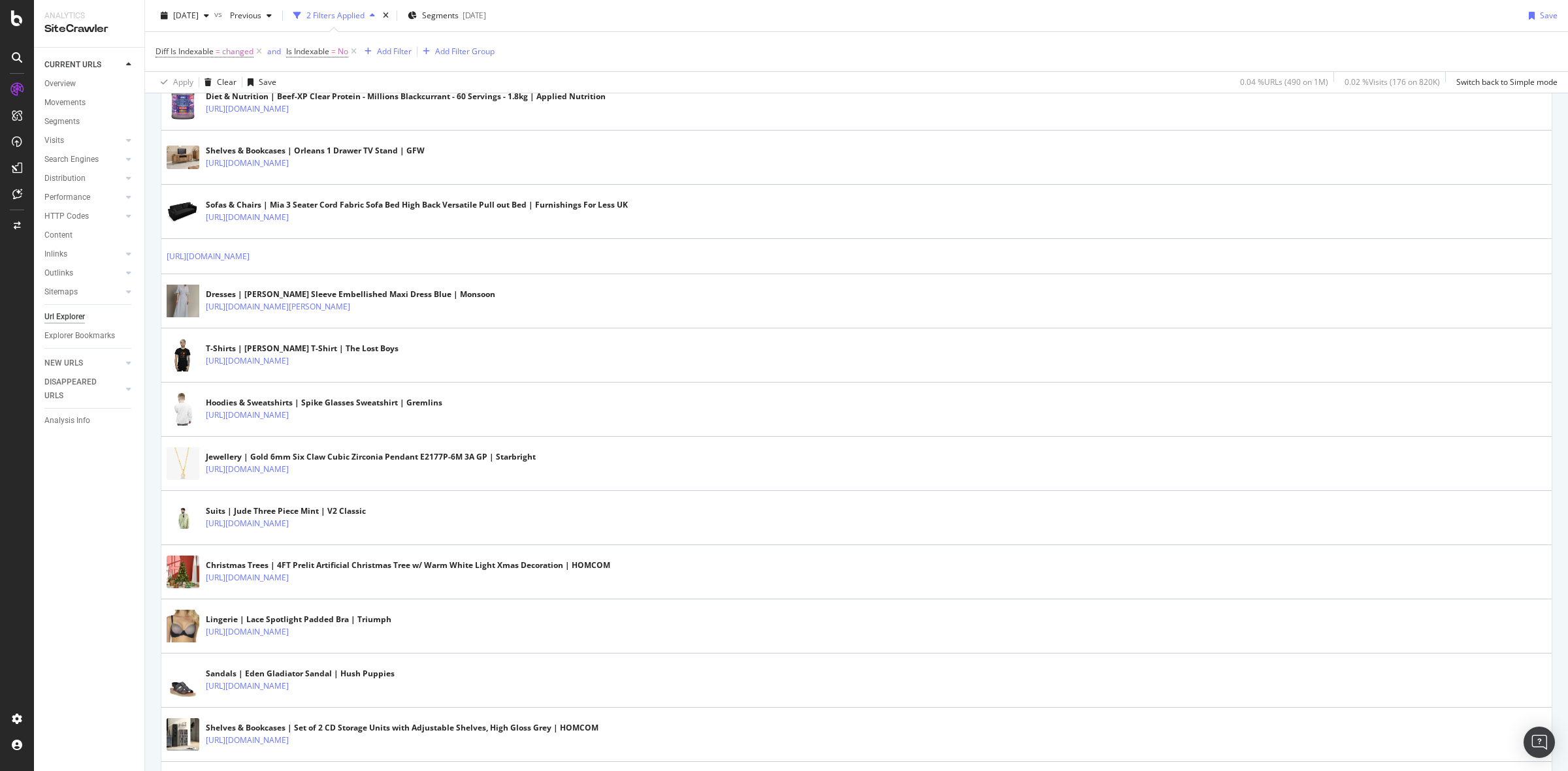
scroll to position [980, 0]
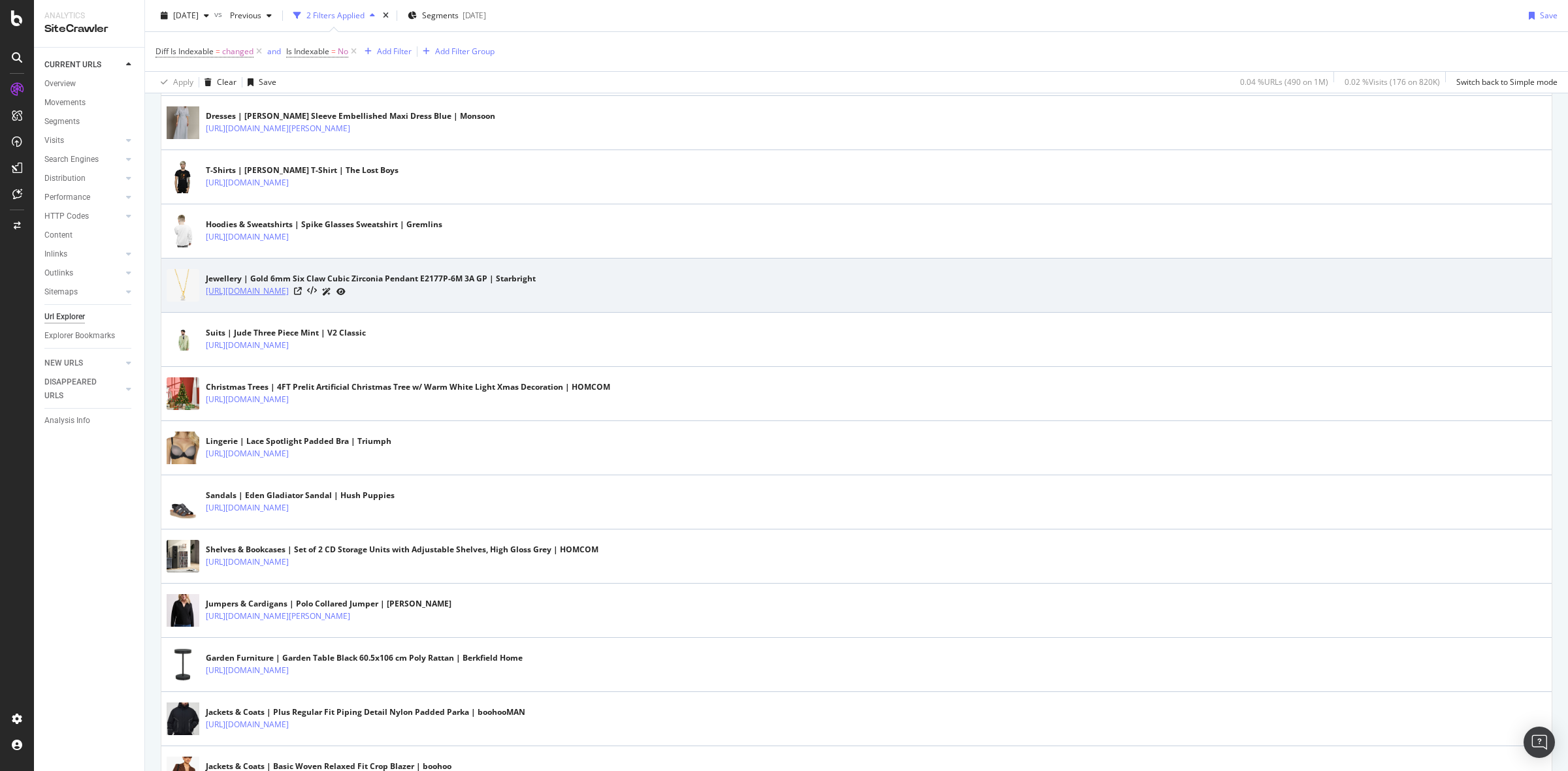
click at [289, 293] on link "[URL][DOMAIN_NAME]" at bounding box center [247, 292] width 83 height 13
click at [289, 292] on link "https://www.debenhams.com/product/starbright-gold-6mm-six-claw-cubic-zirconia-p…" at bounding box center [247, 292] width 83 height 13
click at [302, 295] on icon at bounding box center [297, 291] width 8 height 8
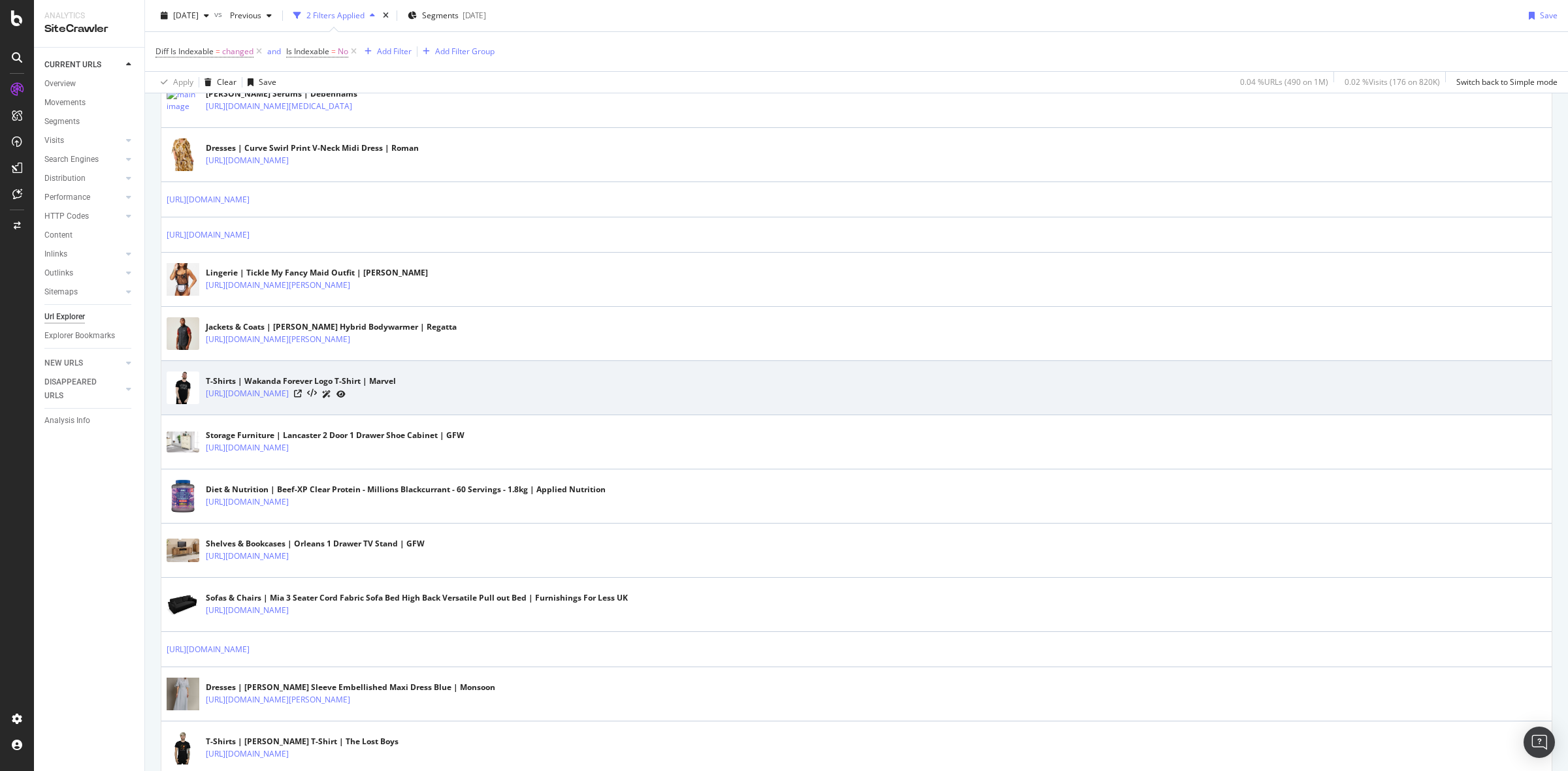
scroll to position [163, 0]
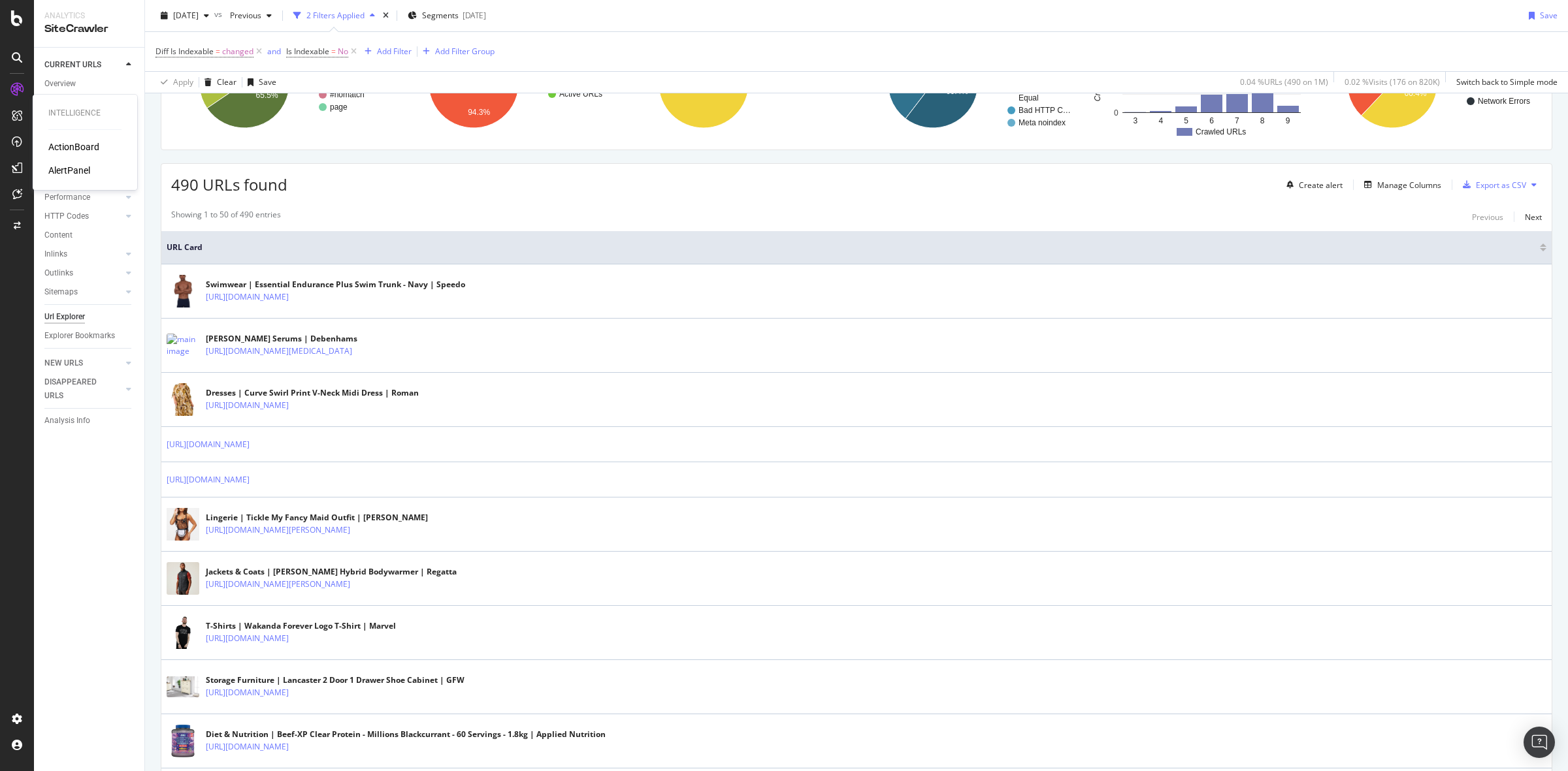
click at [66, 167] on div "AlertPanel" at bounding box center [69, 171] width 42 height 13
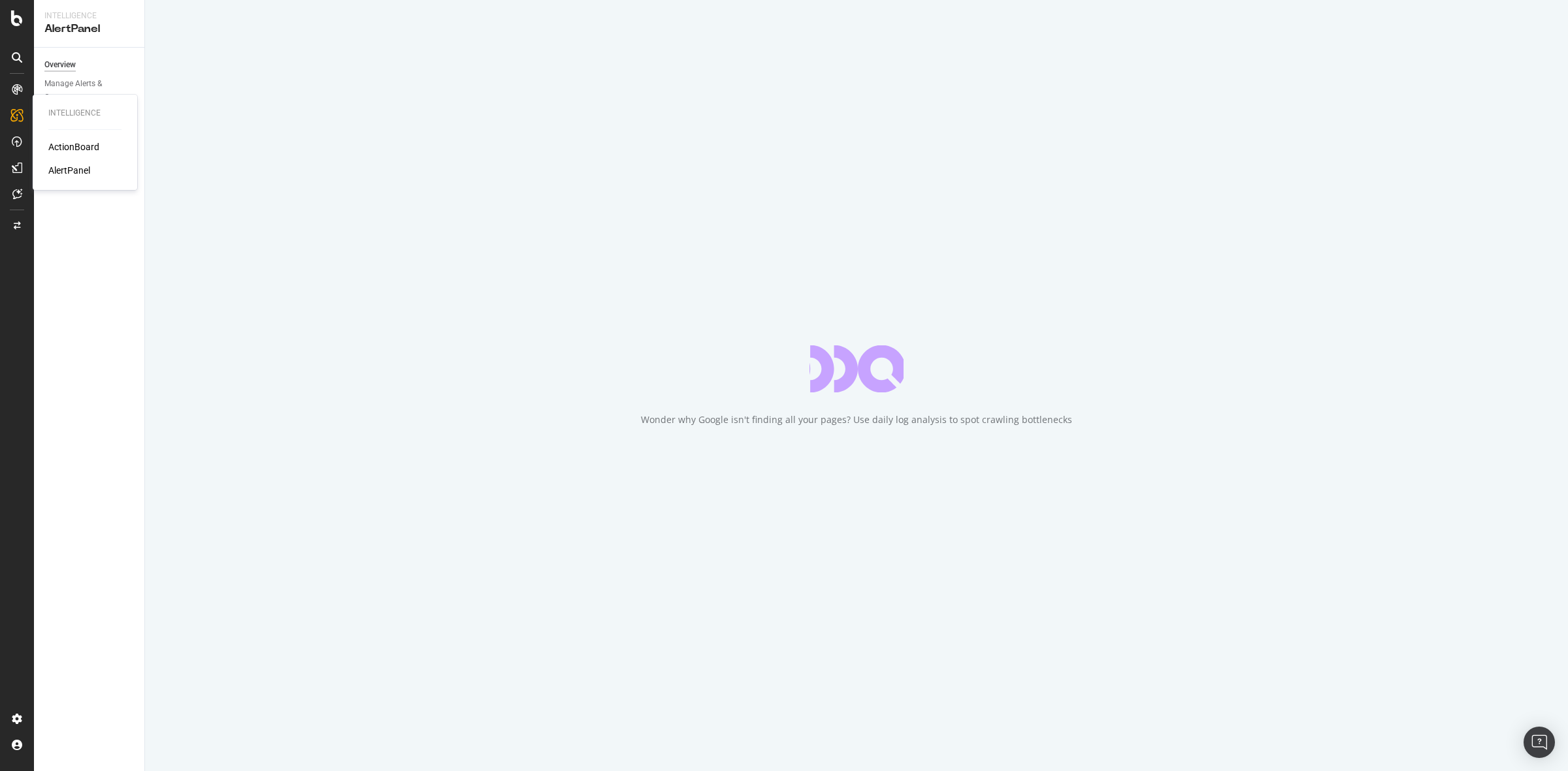
click at [76, 145] on div "ActionBoard" at bounding box center [74, 147] width 51 height 13
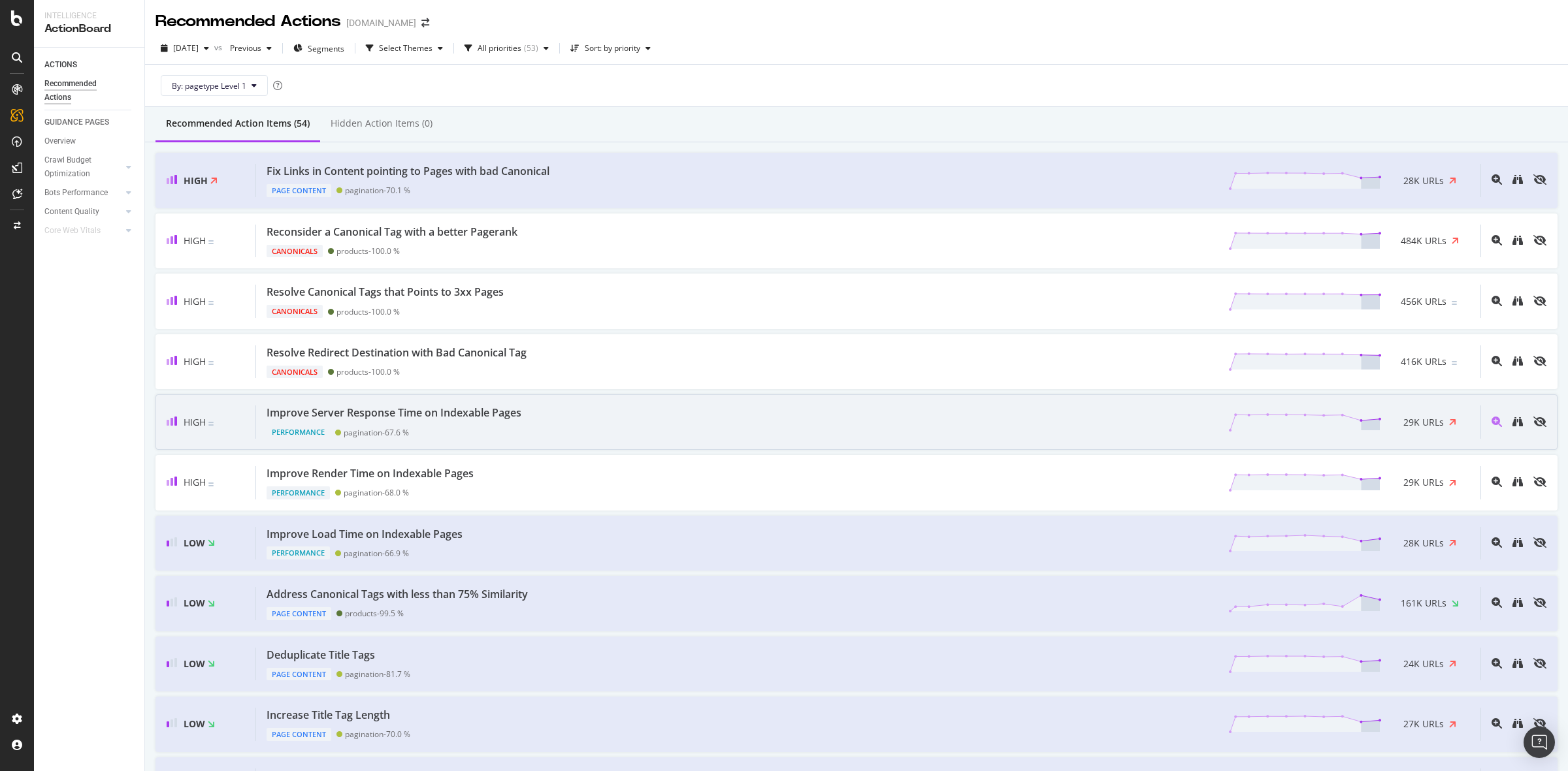
click at [579, 423] on div "Improve Server Response Time on Indexable Pages Performance pagination - 67.6 %…" at bounding box center [868, 422] width 1225 height 34
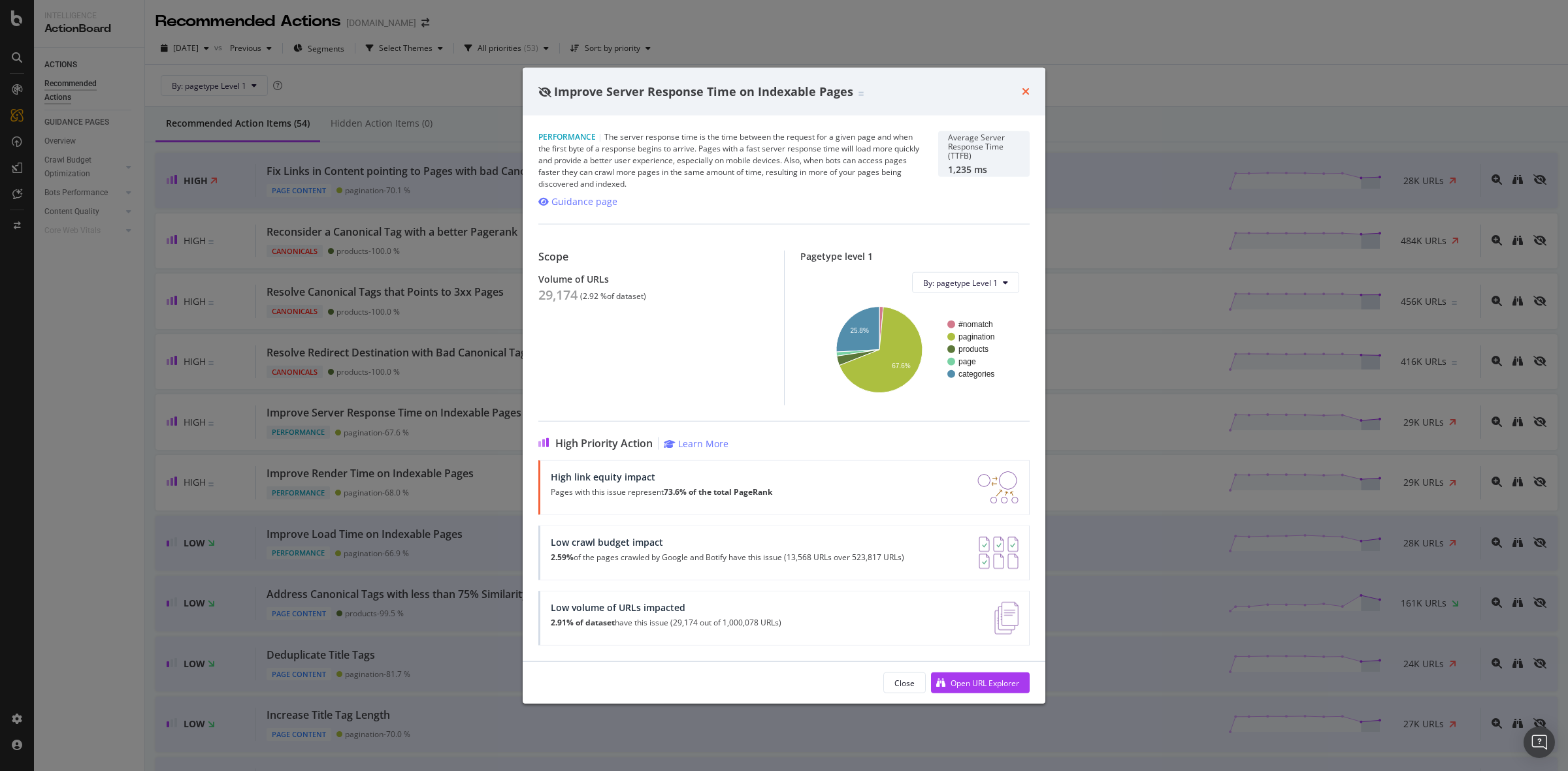
click at [1026, 86] on icon "times" at bounding box center [1026, 91] width 8 height 10
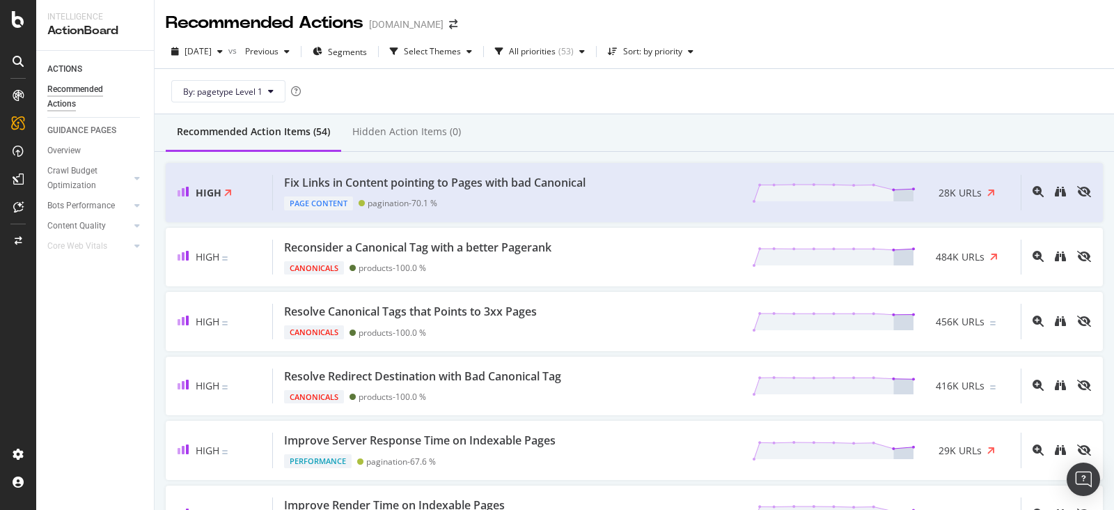
click at [802, 92] on div "By: pagetype Level 1" at bounding box center [634, 91] width 937 height 45
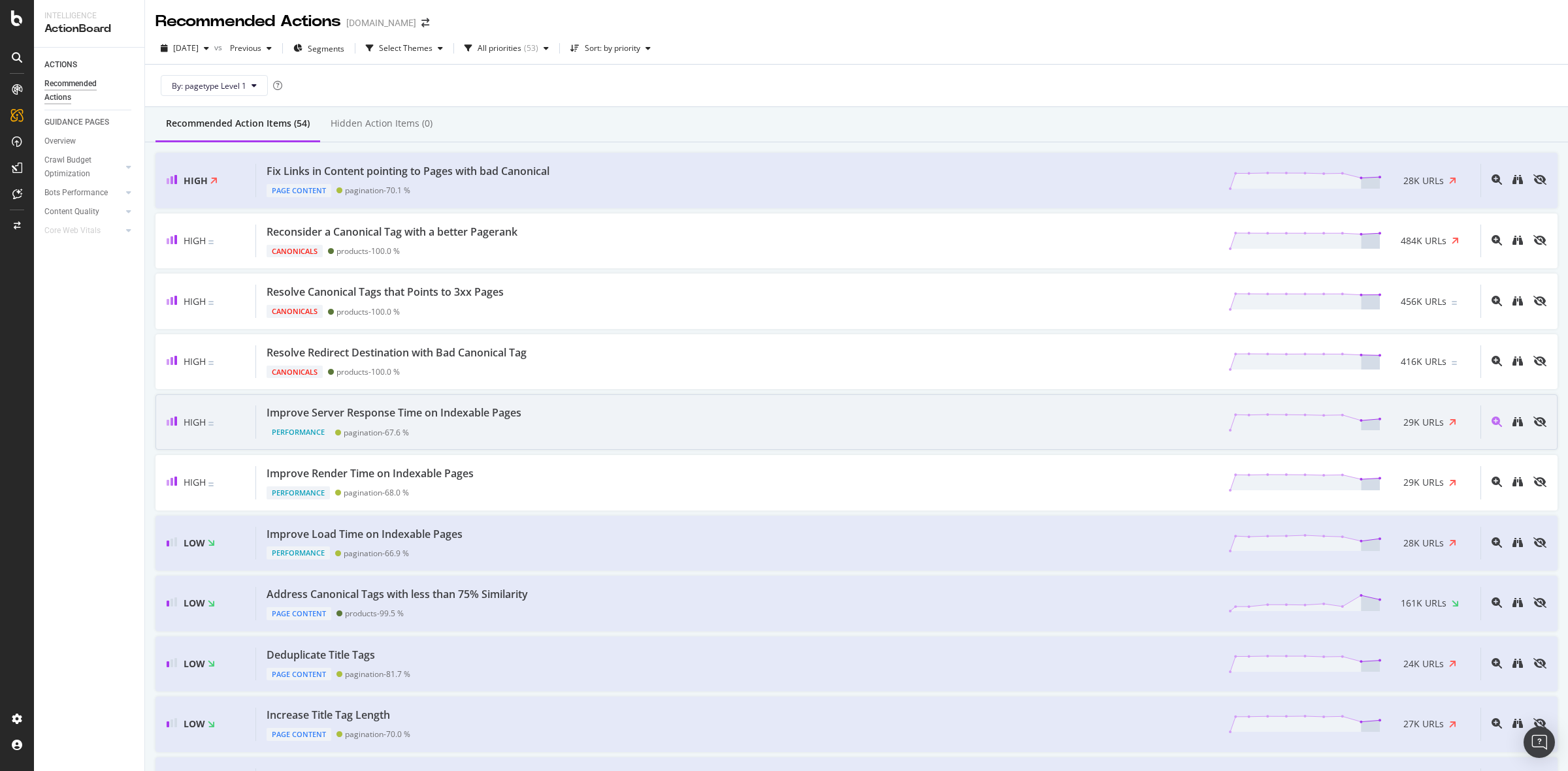
click at [651, 419] on div "Improve Server Response Time on Indexable Pages Performance pagination - 67.6 %…" at bounding box center [868, 422] width 1225 height 34
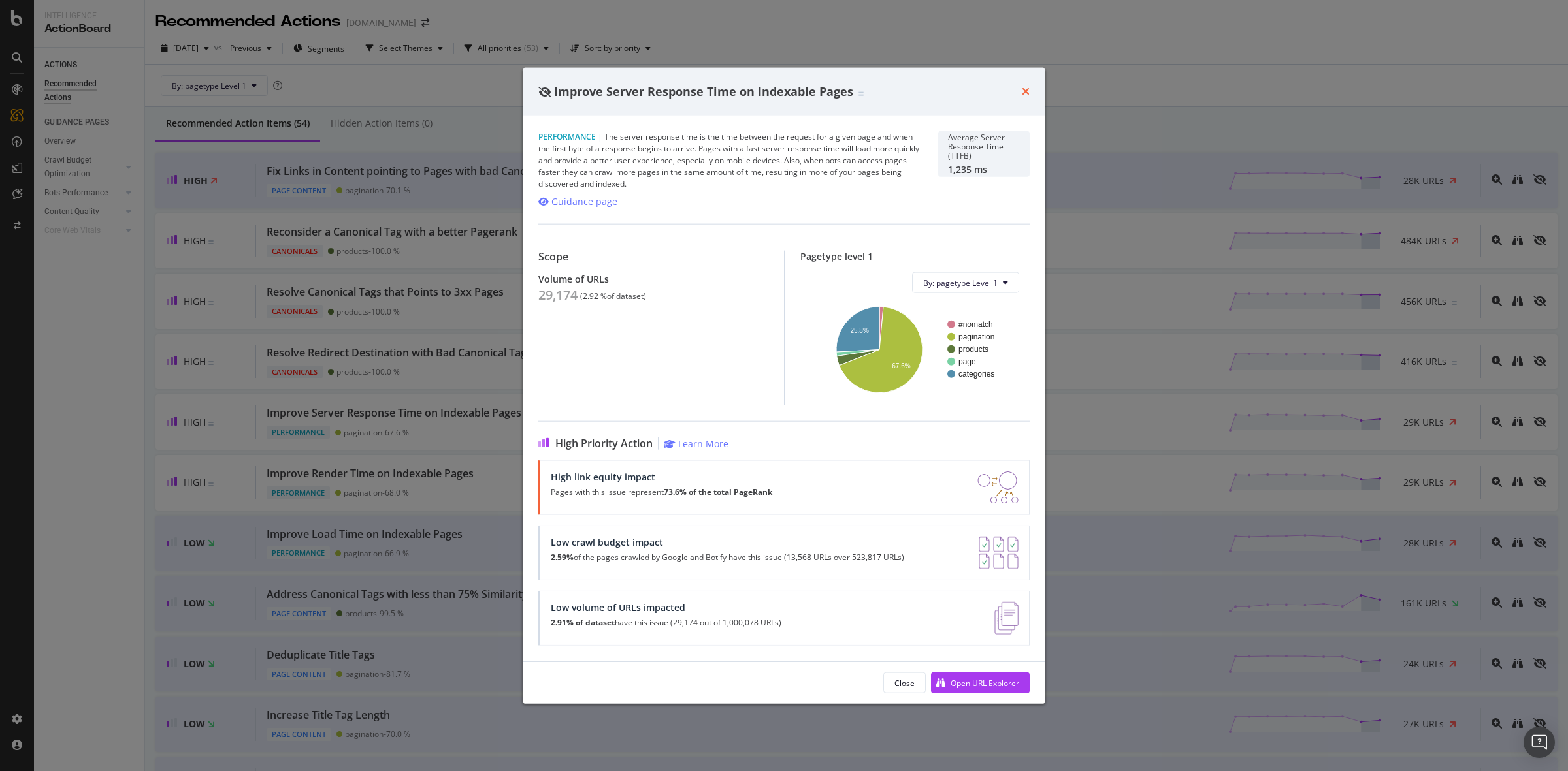
click at [1027, 90] on icon "times" at bounding box center [1026, 91] width 8 height 10
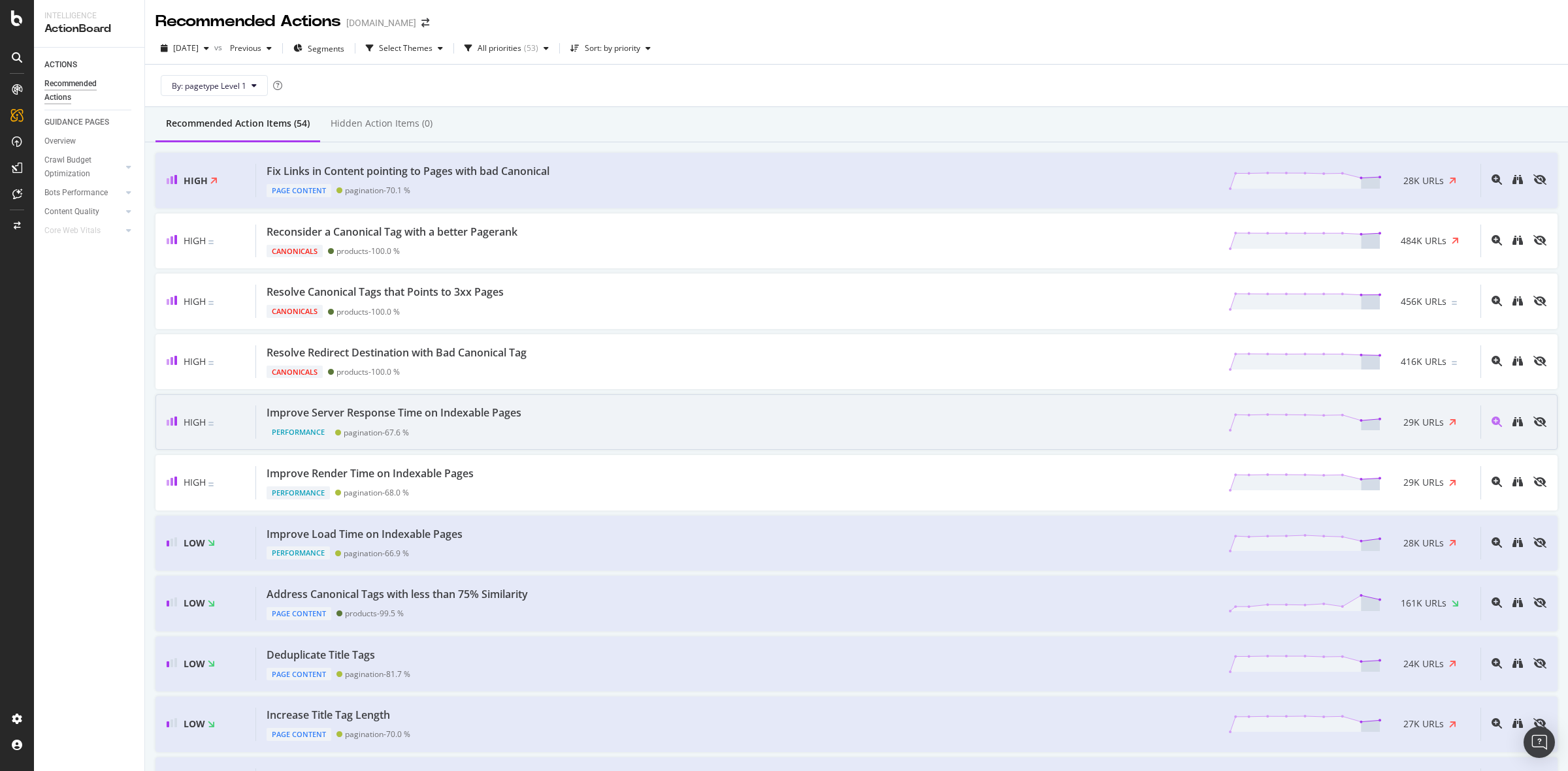
click at [645, 416] on div "Improve Server Response Time on Indexable Pages Performance pagination - 67.6 %…" at bounding box center [868, 422] width 1225 height 34
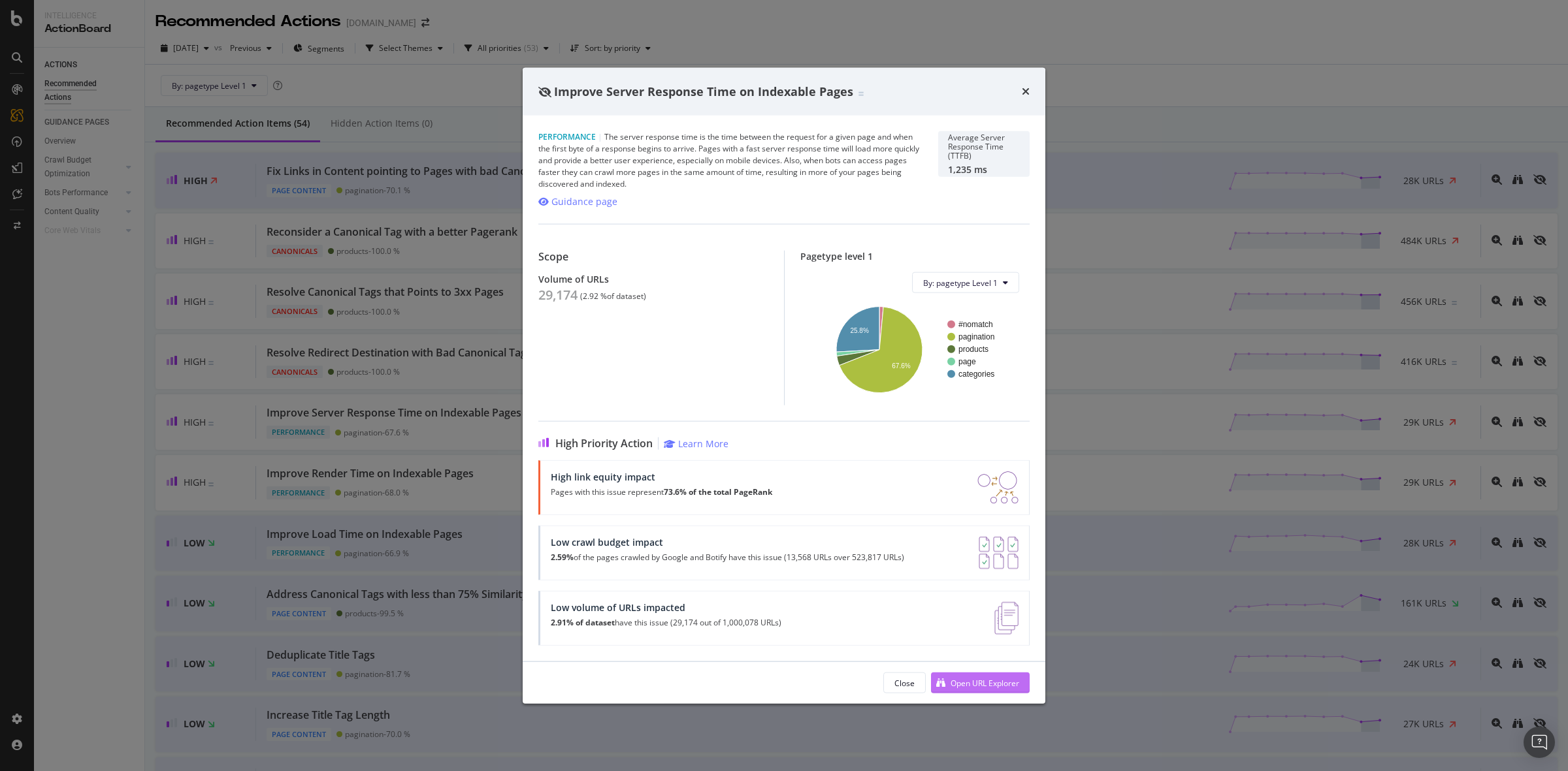
click at [952, 678] on div "Open URL Explorer" at bounding box center [984, 683] width 69 height 11
click at [1027, 89] on icon "times" at bounding box center [1026, 91] width 8 height 10
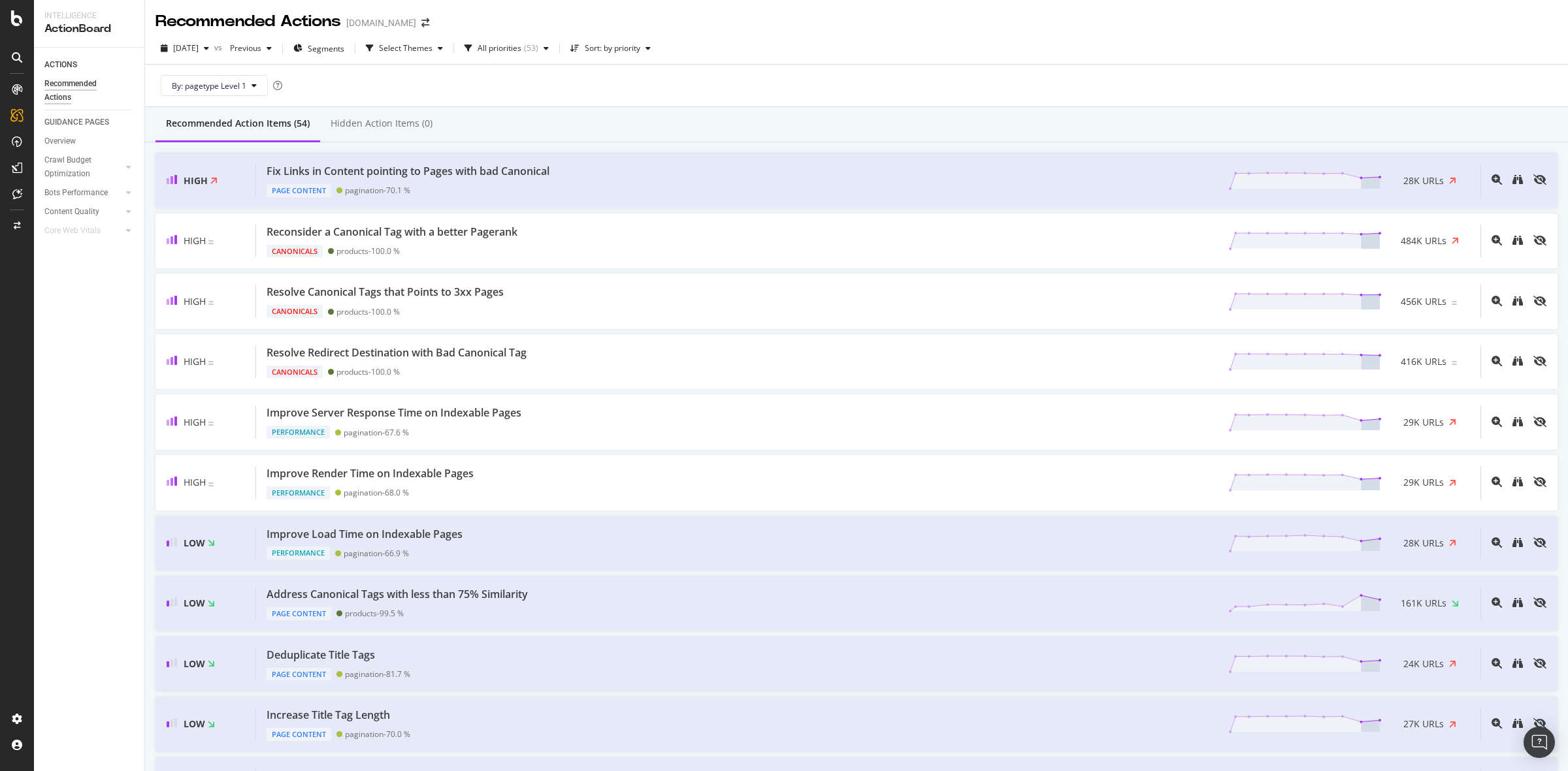
click at [113, 416] on div "ACTIONS Recommended Actions GUIDANCE PAGES Overview Crawl Budget Optimization L…" at bounding box center [89, 410] width 111 height 724
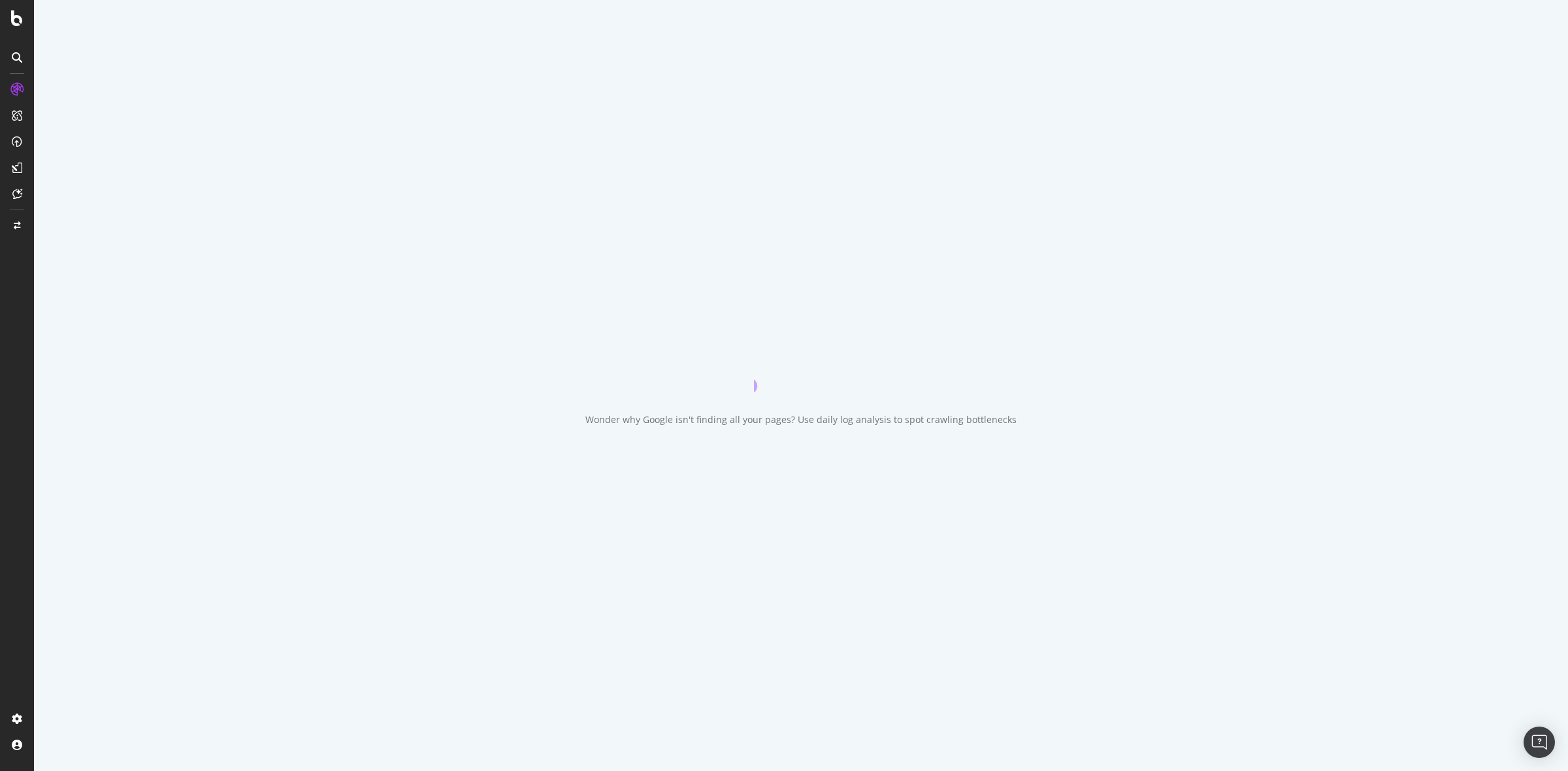
click at [1406, 209] on div "Wonder why Google isn't finding all your pages? Use daily log analysis to spot …" at bounding box center [800, 386] width 1534 height 771
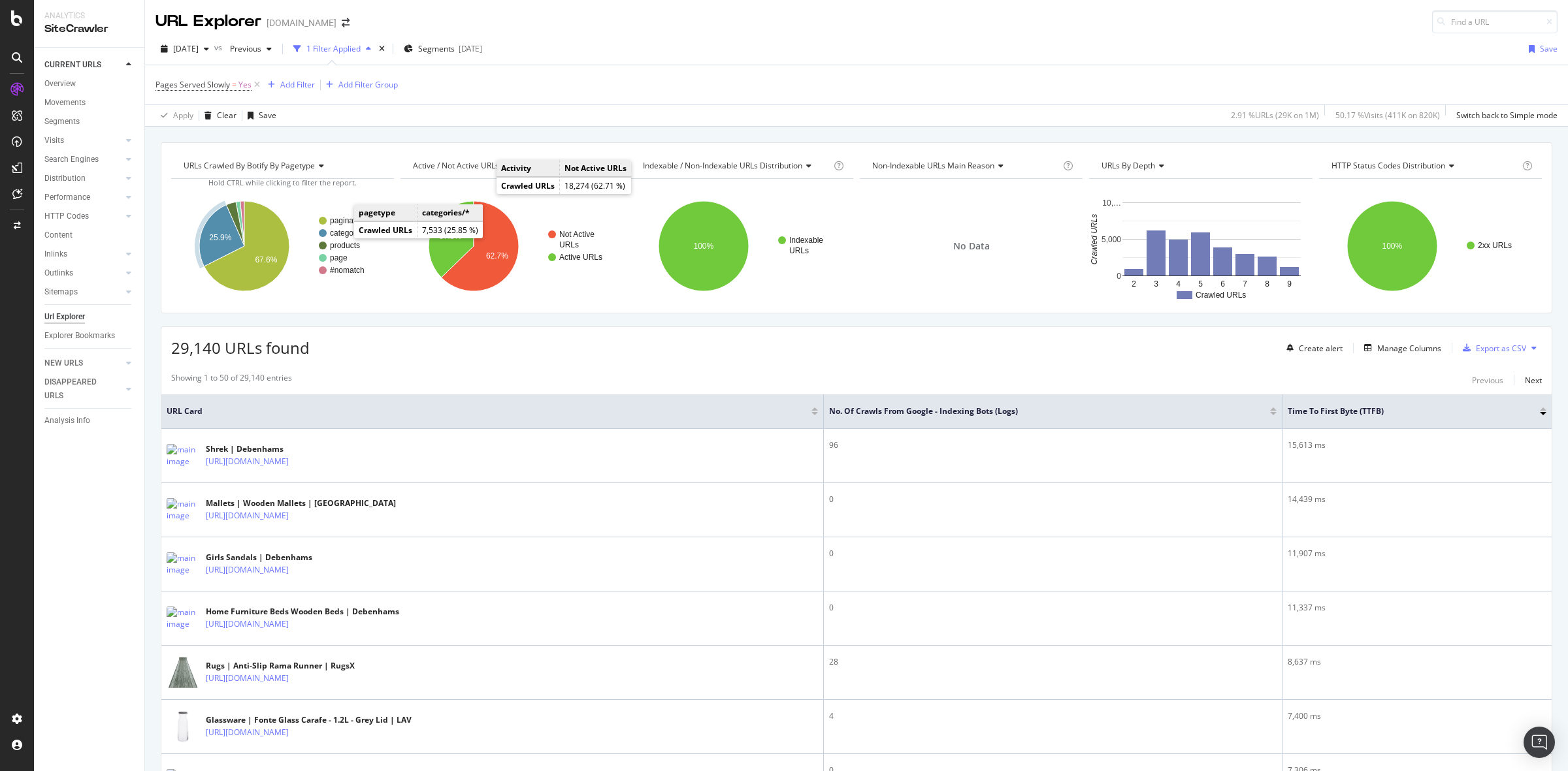
click at [344, 235] on text "categories/*" at bounding box center [351, 234] width 42 height 9
